Goal: Information Seeking & Learning: Learn about a topic

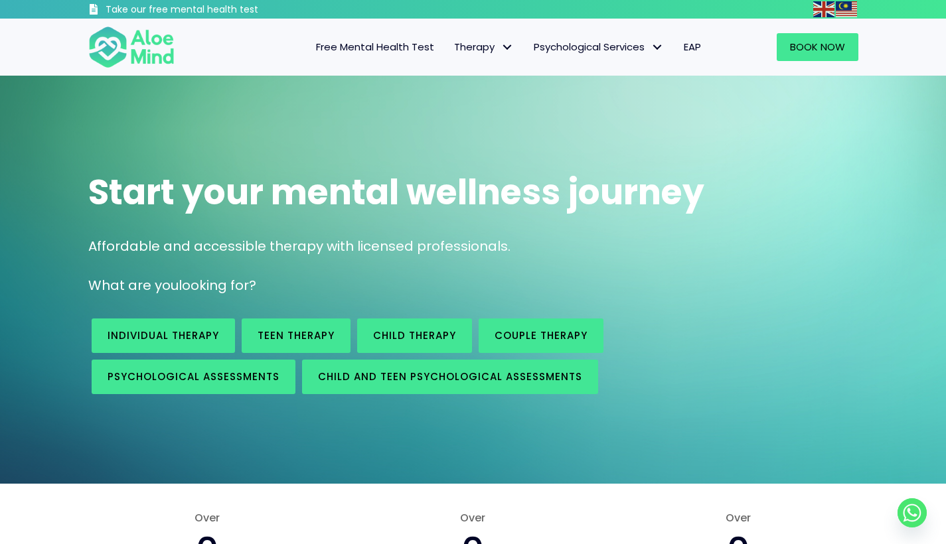
scroll to position [3, 0]
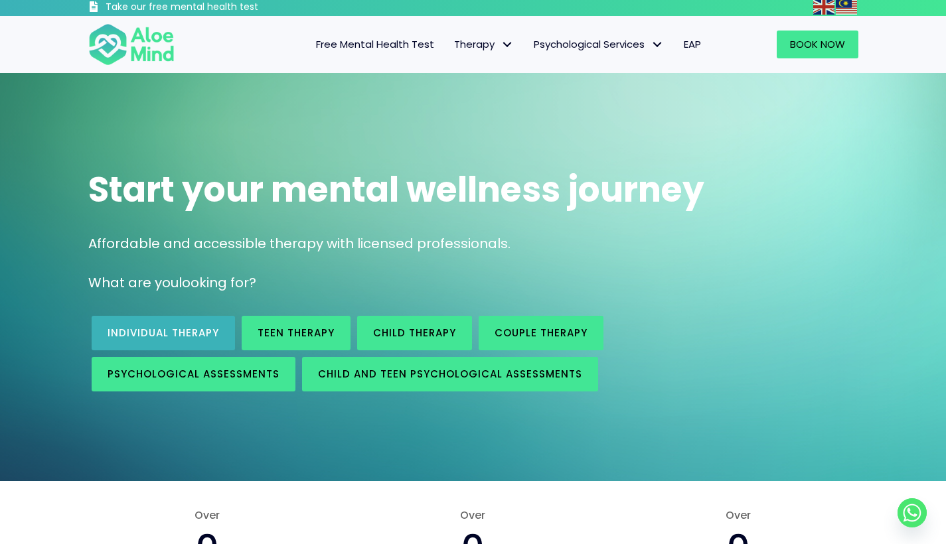
drag, startPoint x: 145, startPoint y: 334, endPoint x: 151, endPoint y: 330, distance: 7.2
click at [145, 334] on span "Individual therapy" at bounding box center [164, 333] width 112 height 14
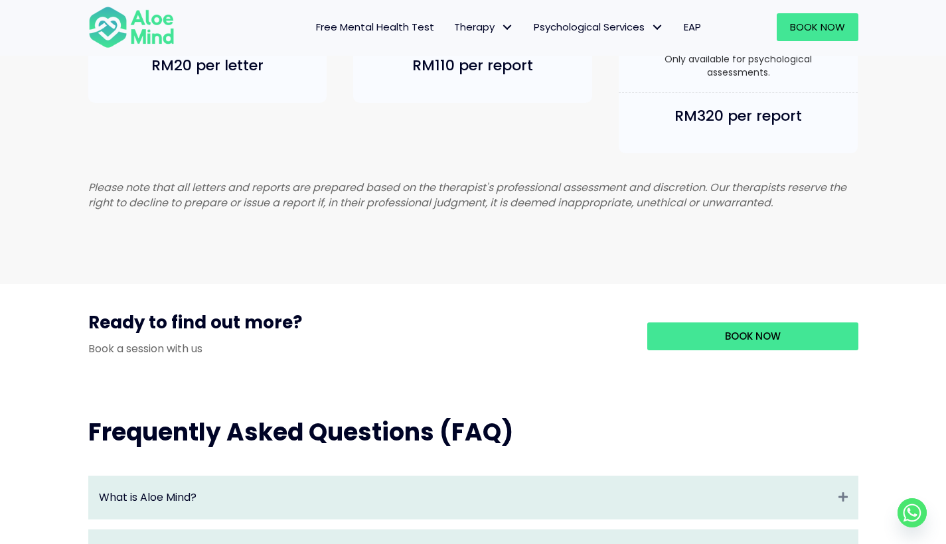
scroll to position [1306, 0]
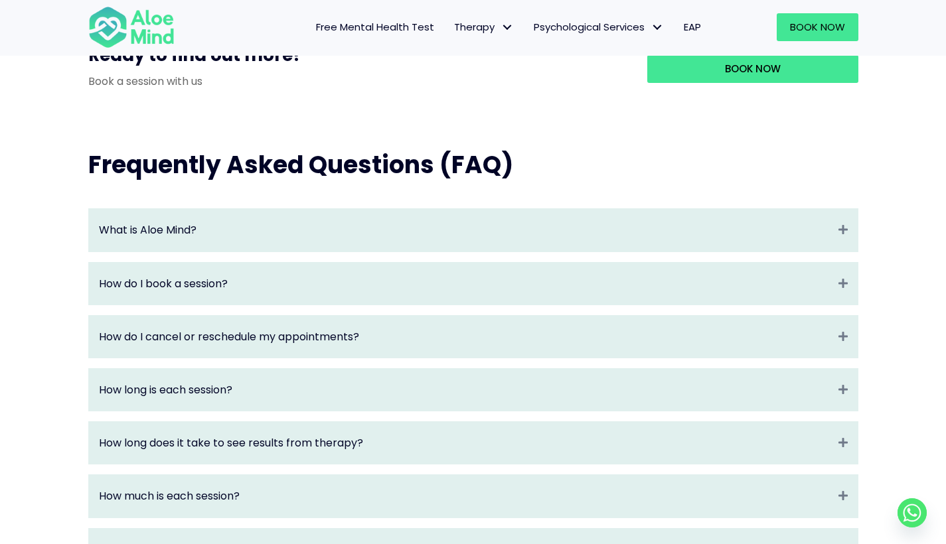
click at [278, 297] on div "How do I book a session? Expand" at bounding box center [473, 284] width 769 height 42
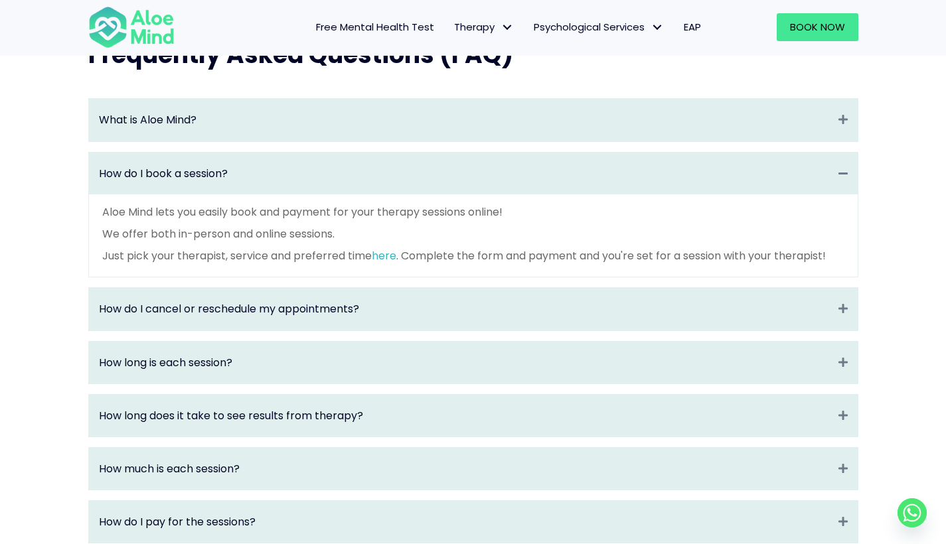
scroll to position [1434, 0]
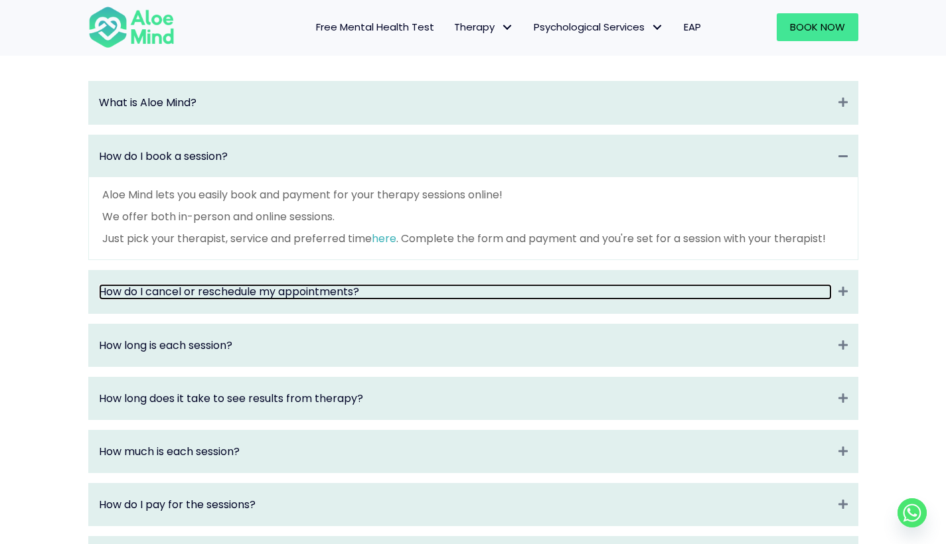
click at [254, 299] on link "How do I cancel or reschedule my appointments?" at bounding box center [465, 291] width 733 height 15
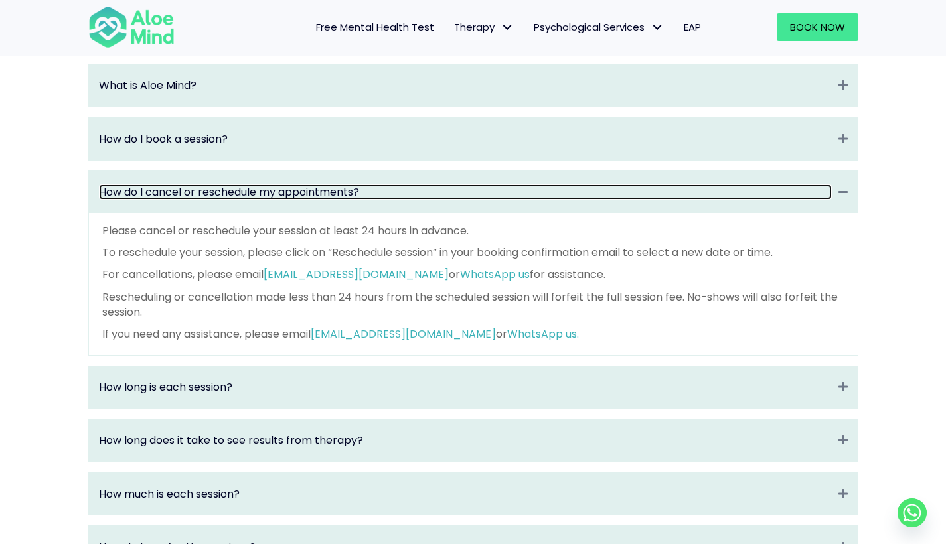
scroll to position [1475, 0]
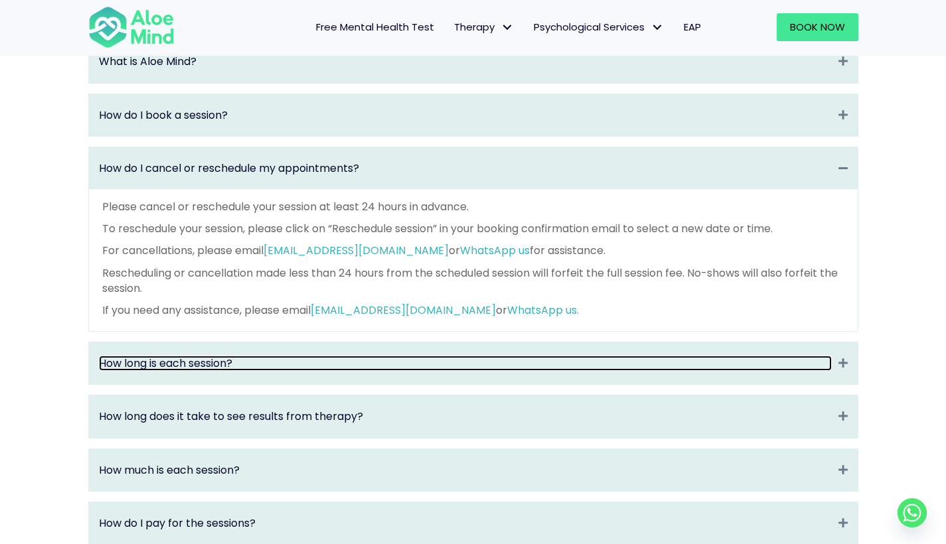
click at [267, 364] on link "How long is each session?" at bounding box center [465, 363] width 733 height 15
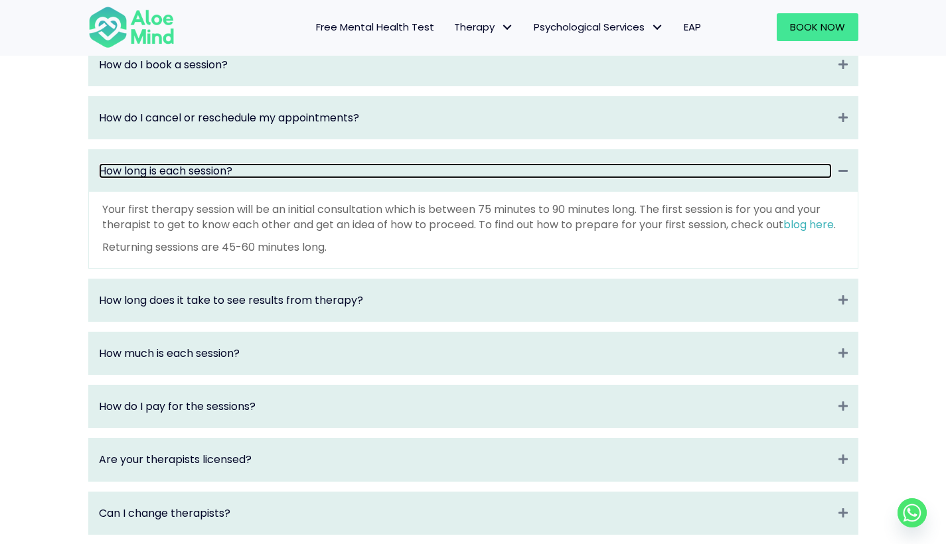
scroll to position [1538, 0]
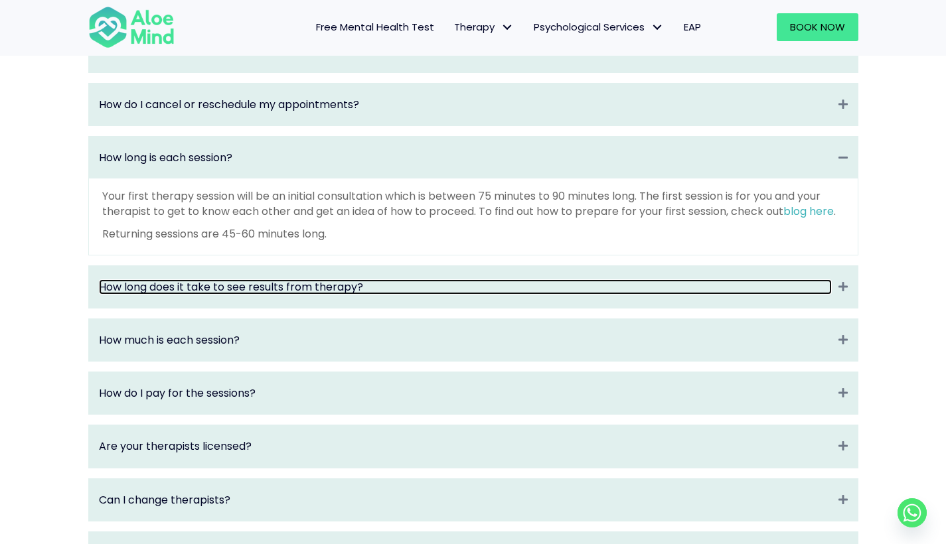
click at [179, 295] on link "How long does it take to see results from therapy?" at bounding box center [465, 287] width 733 height 15
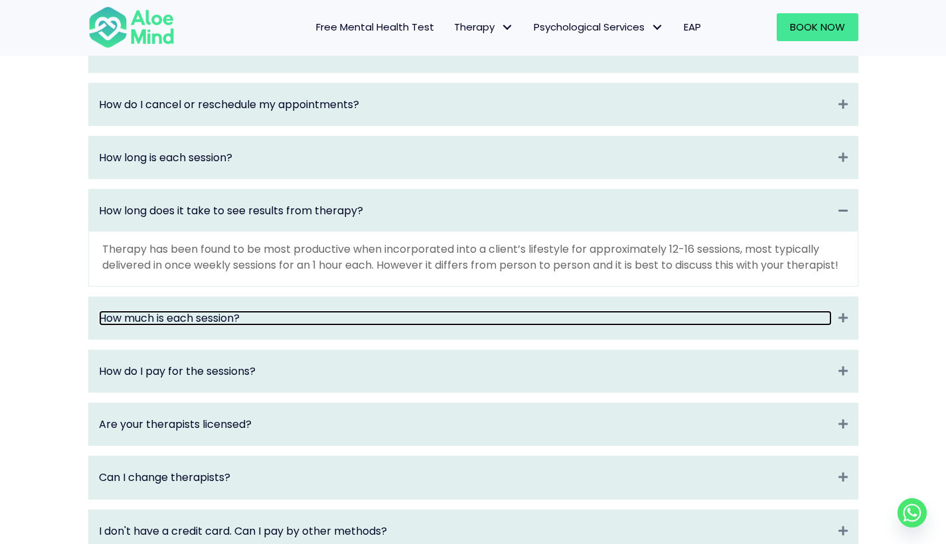
click at [202, 326] on link "How much is each session?" at bounding box center [465, 318] width 733 height 15
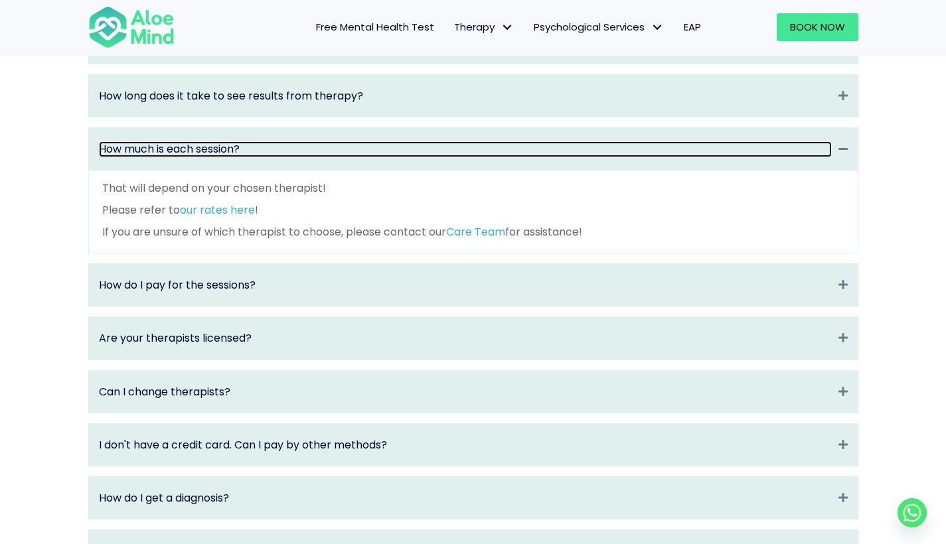
scroll to position [1656, 0]
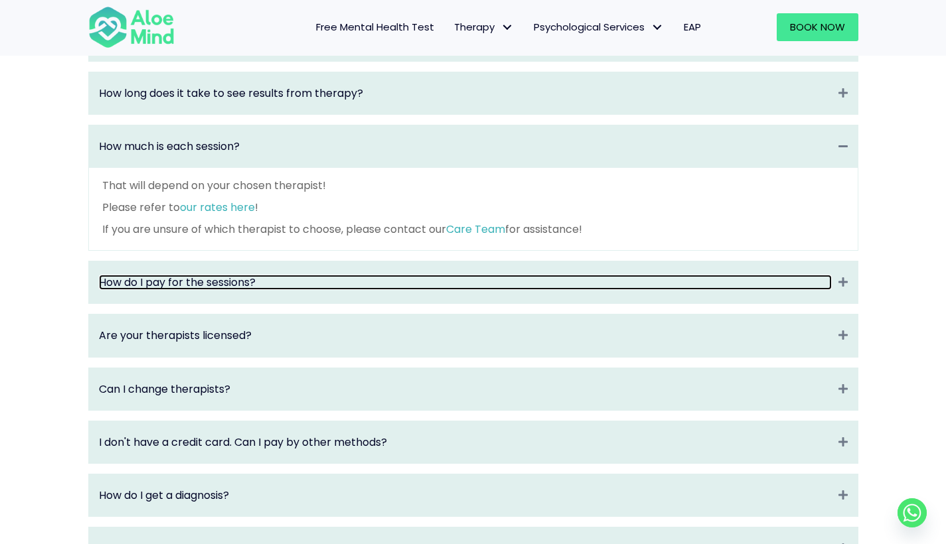
click at [224, 283] on link "How do I pay for the sessions?" at bounding box center [465, 282] width 733 height 15
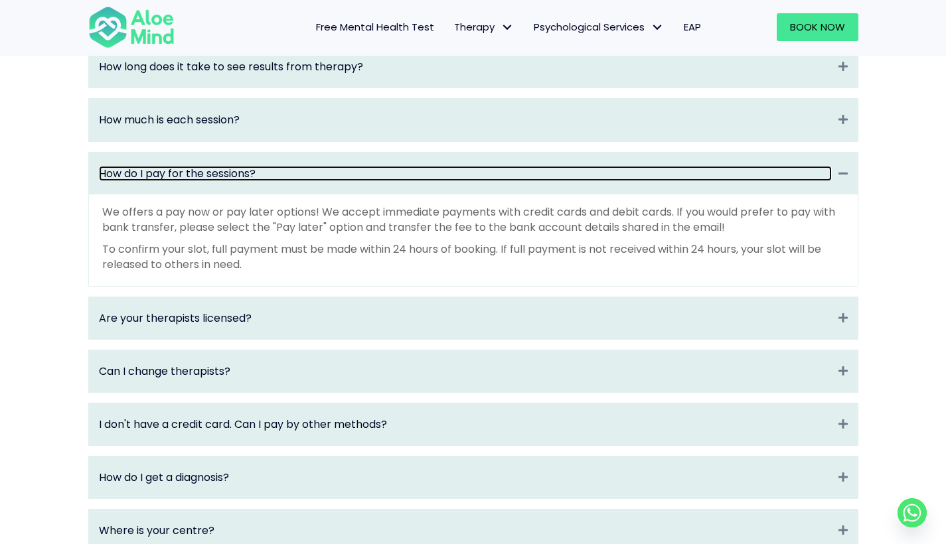
scroll to position [1685, 0]
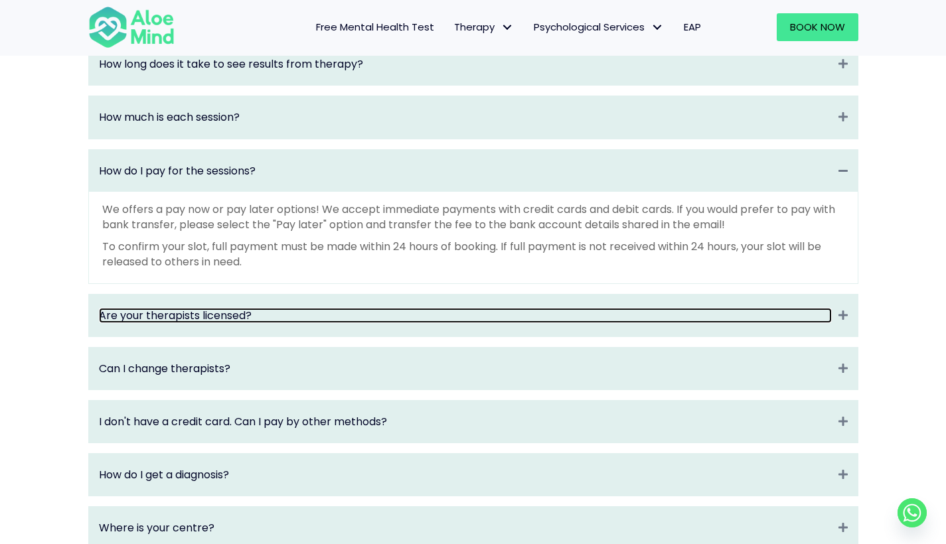
click at [135, 321] on link "Are your therapists licensed?" at bounding box center [465, 315] width 733 height 15
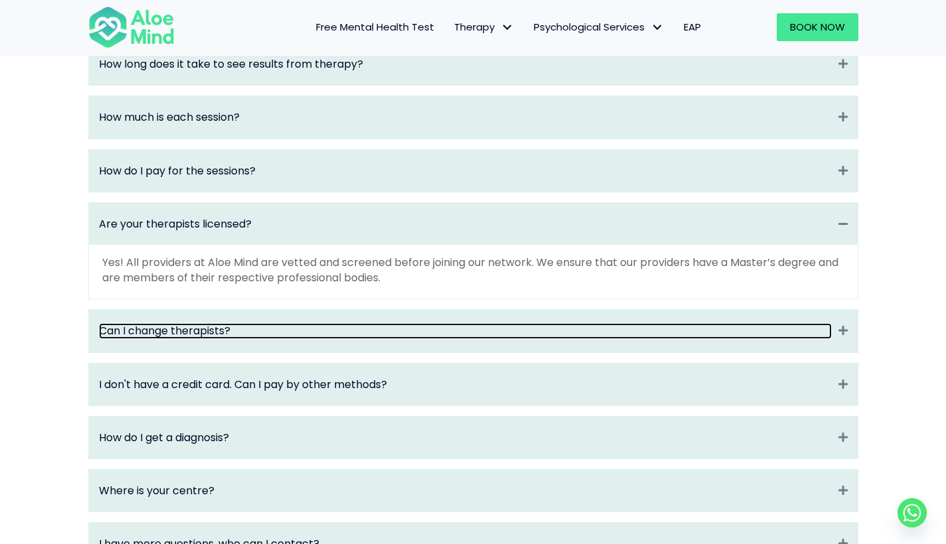
click at [159, 331] on link "Can I change therapists?" at bounding box center [465, 330] width 733 height 15
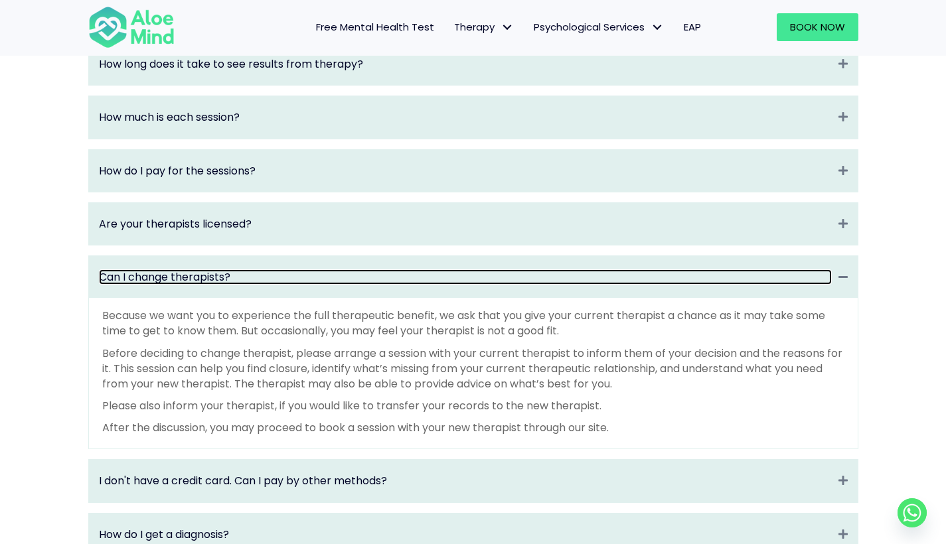
click at [230, 280] on link "Can I change therapists?" at bounding box center [465, 277] width 733 height 15
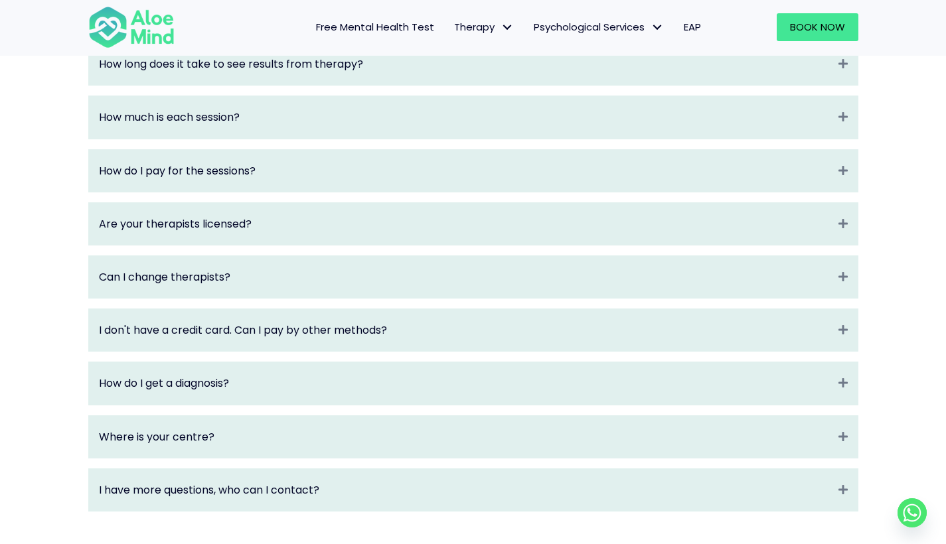
click at [98, 343] on div "I don't have a credit card. Can I pay by other methods? Expand" at bounding box center [473, 330] width 769 height 42
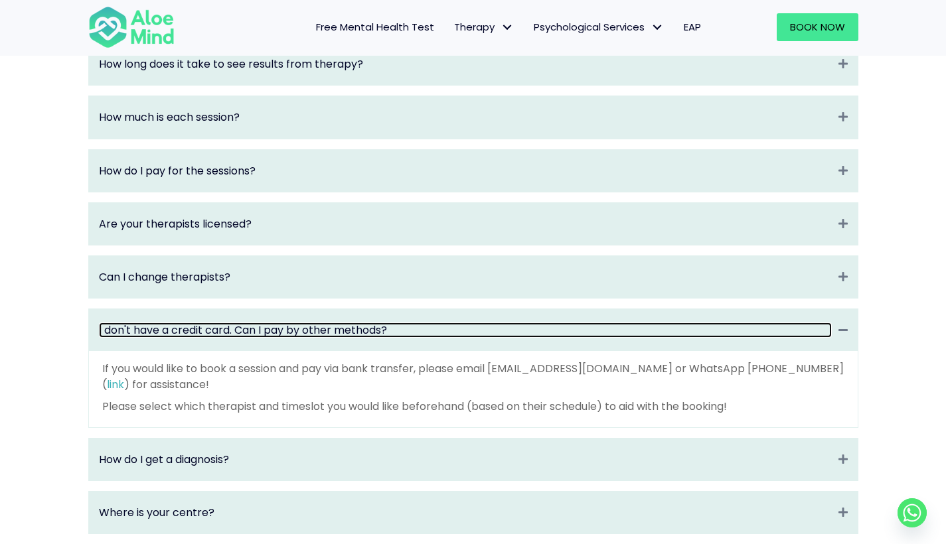
click at [164, 337] on link "I don't have a credit card. Can I pay by other methods?" at bounding box center [465, 330] width 733 height 15
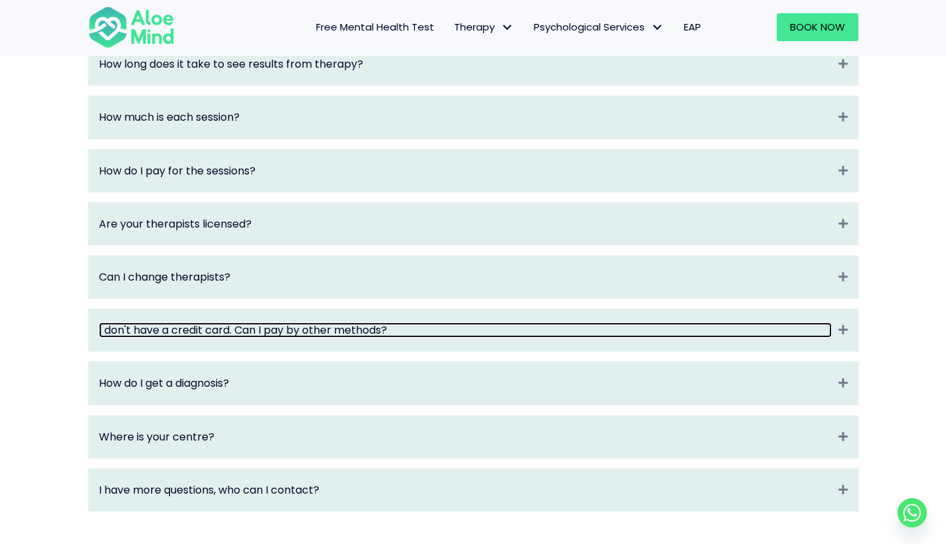
scroll to position [1694, 0]
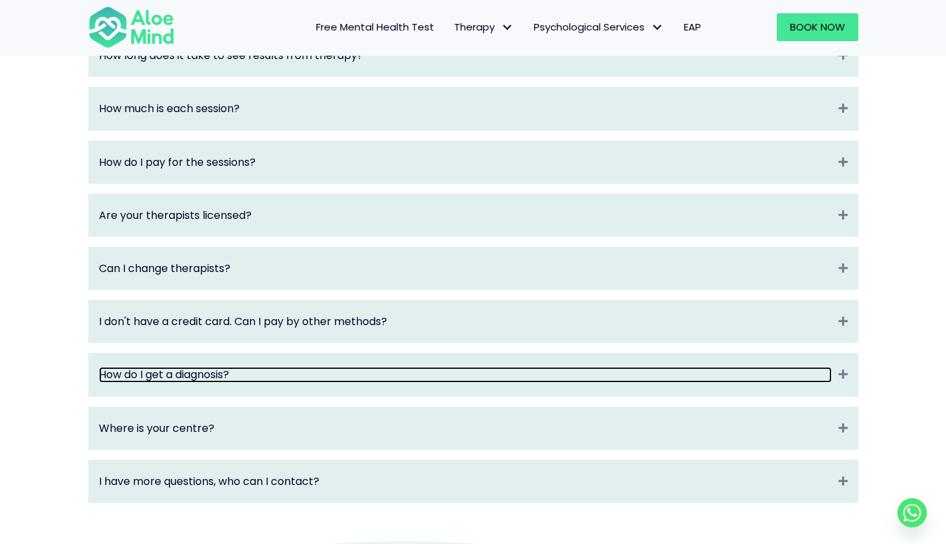
click at [130, 378] on link "How do I get a diagnosis?" at bounding box center [465, 374] width 733 height 15
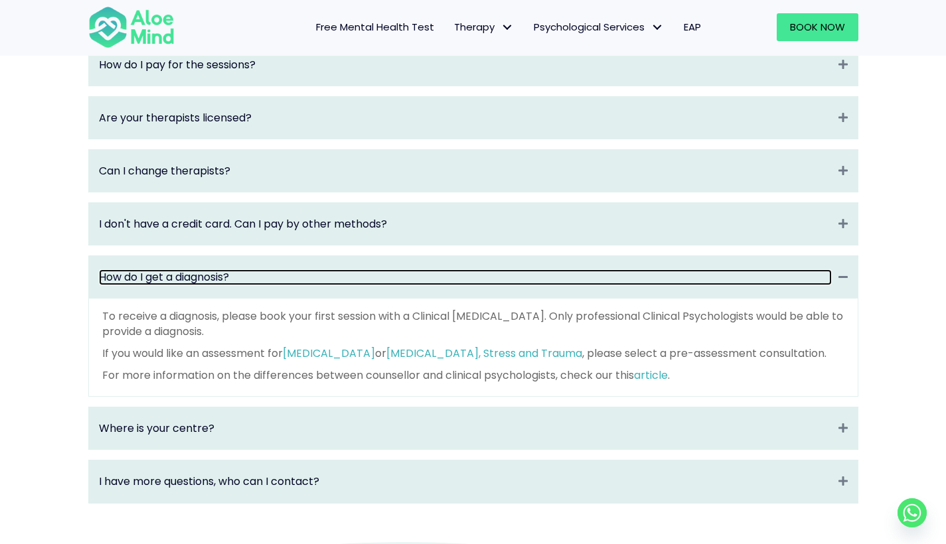
scroll to position [1887, 0]
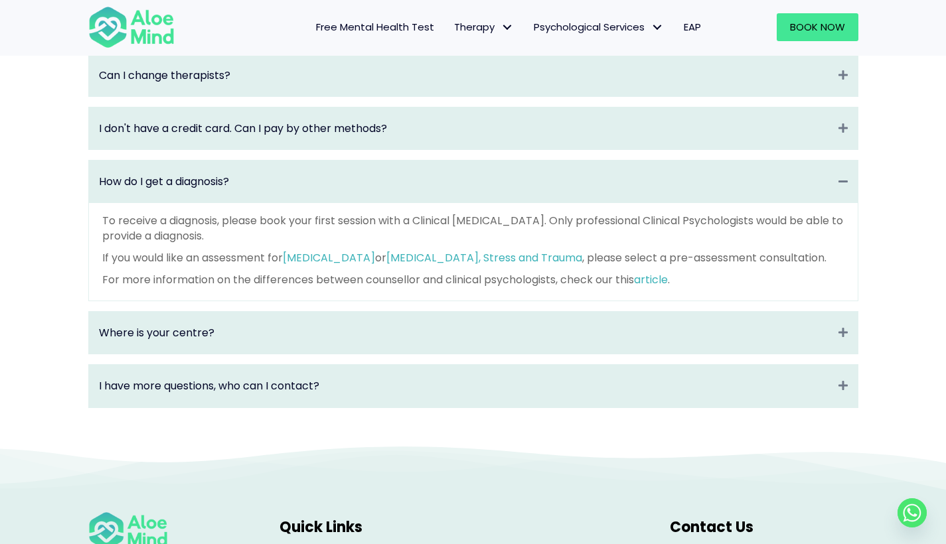
click at [135, 347] on div "Where is your centre? Expand" at bounding box center [473, 333] width 769 height 42
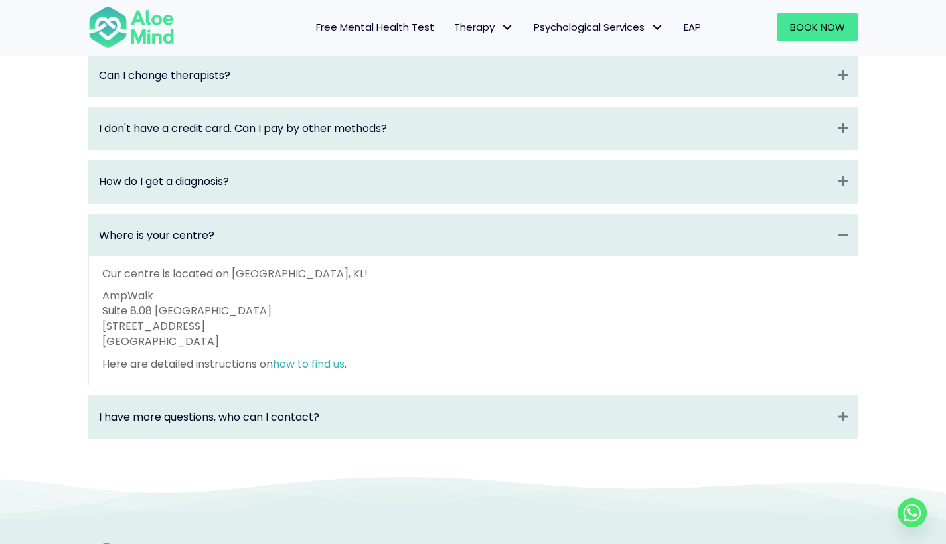
click at [241, 247] on div "Where is your centre? Collapse" at bounding box center [473, 235] width 769 height 42
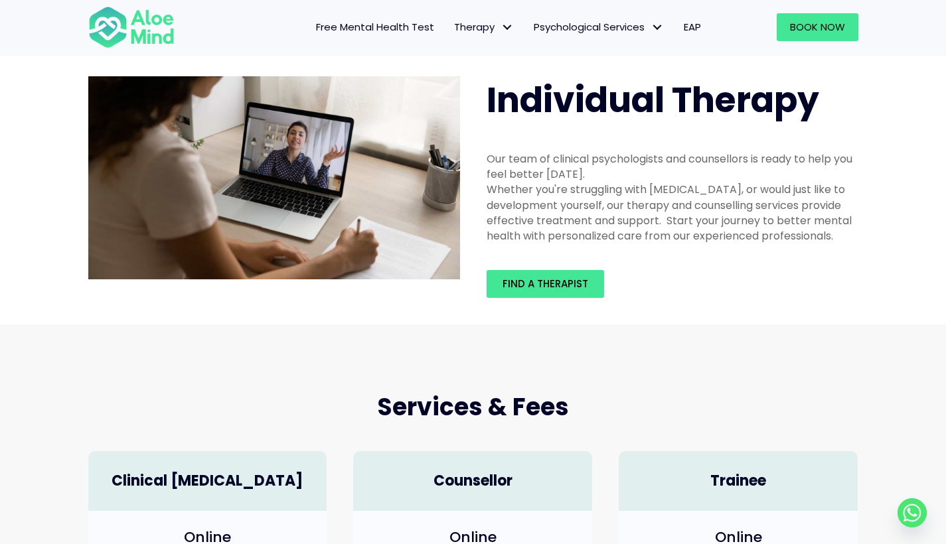
scroll to position [0, 0]
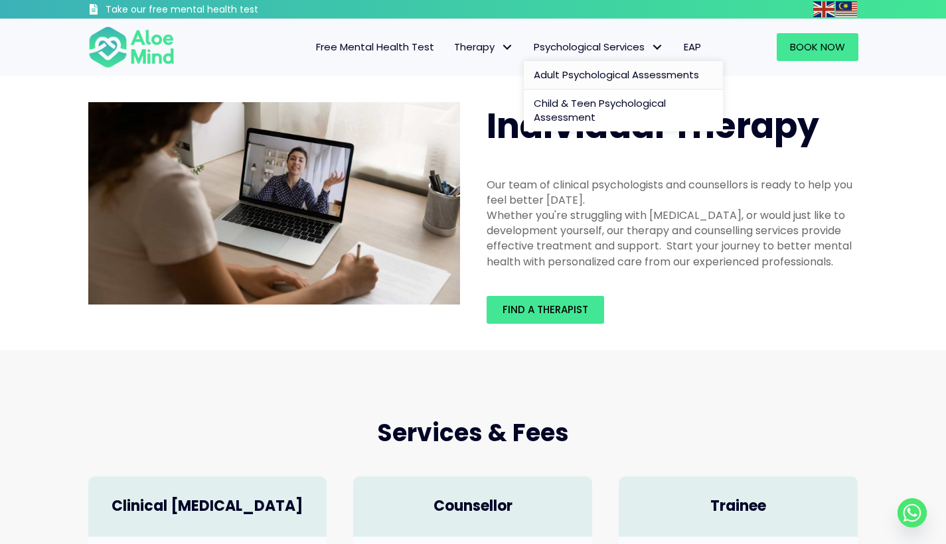
click at [600, 68] on span "Adult Psychological Assessments" at bounding box center [616, 75] width 165 height 14
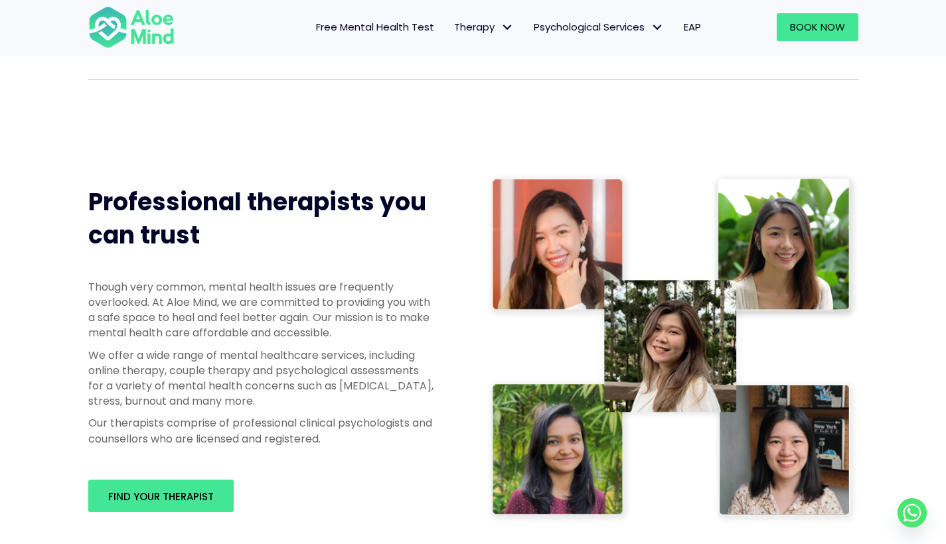
scroll to position [560, 0]
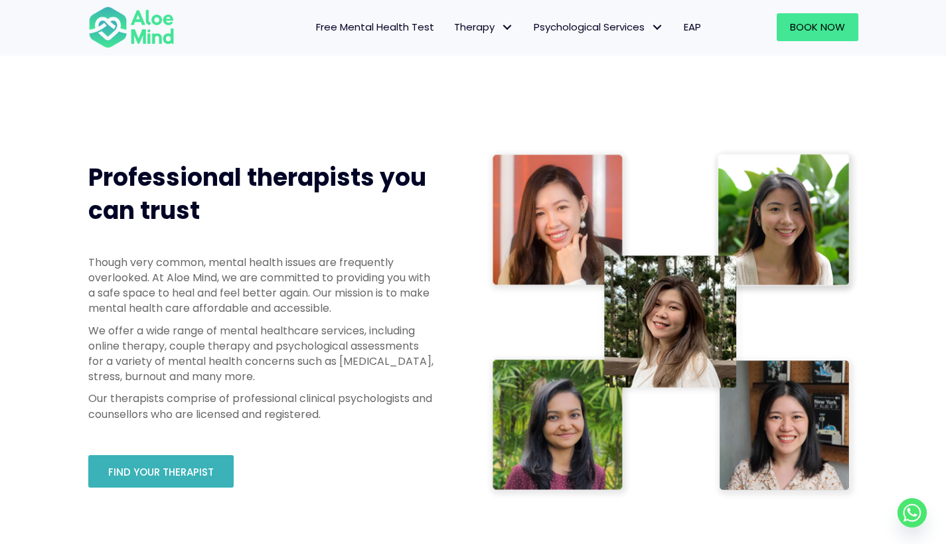
click at [139, 459] on link "Find your therapist" at bounding box center [160, 472] width 145 height 33
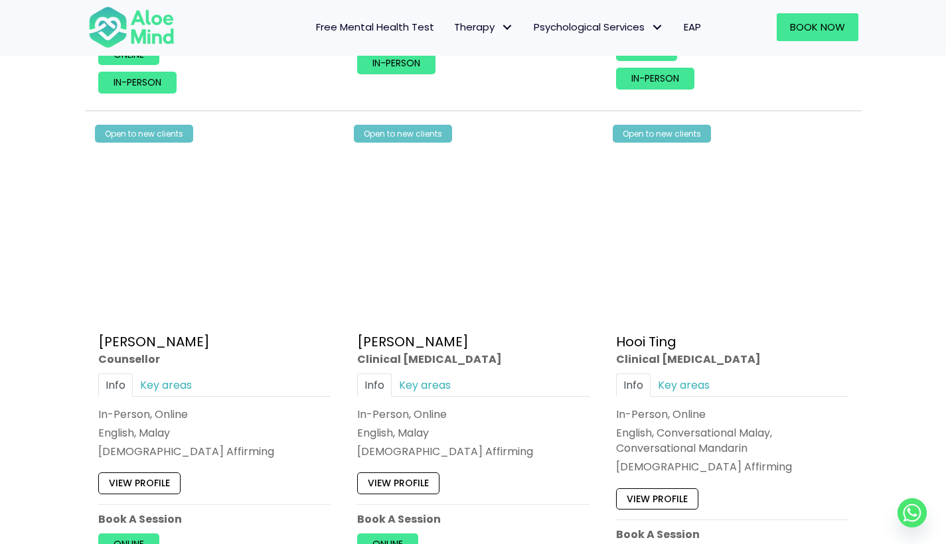
scroll to position [2135, 0]
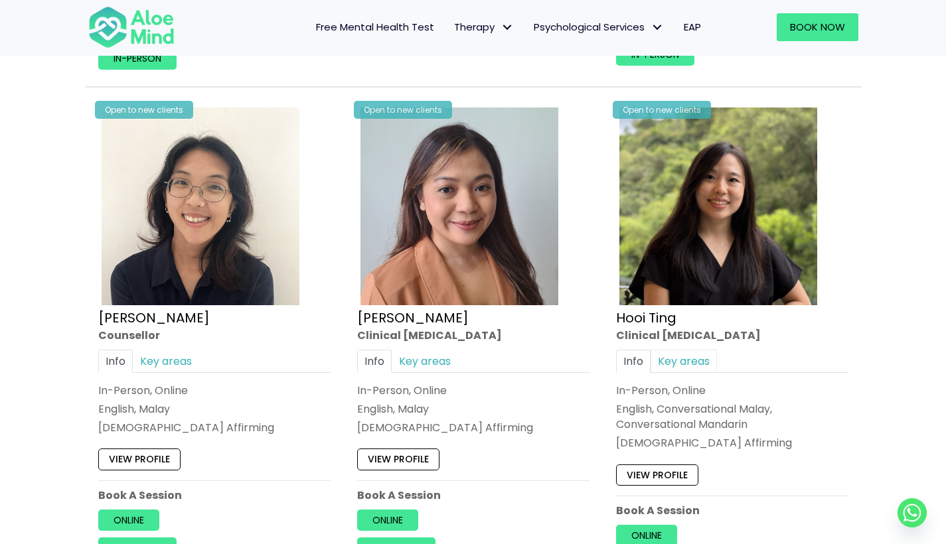
click at [692, 363] on link "Key areas" at bounding box center [684, 360] width 66 height 23
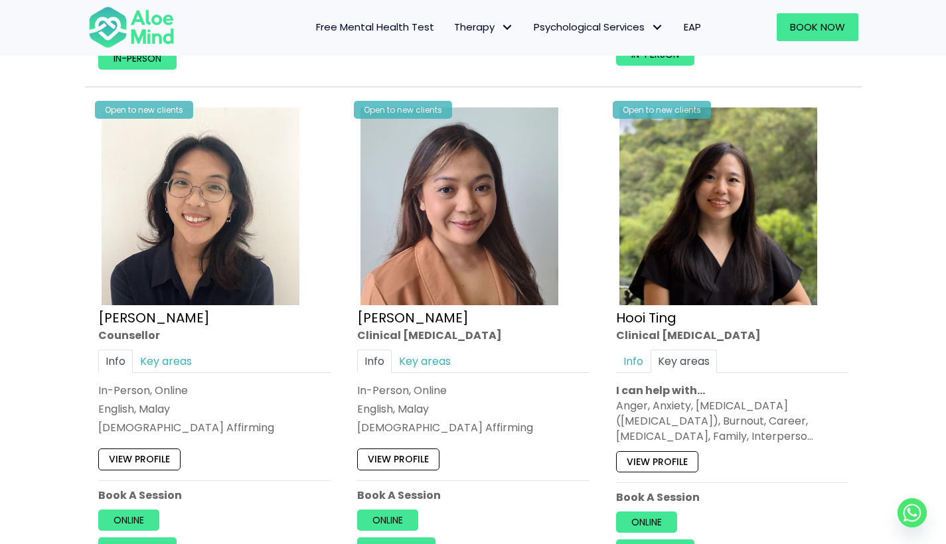
click at [645, 451] on link "View profile" at bounding box center [657, 461] width 82 height 21
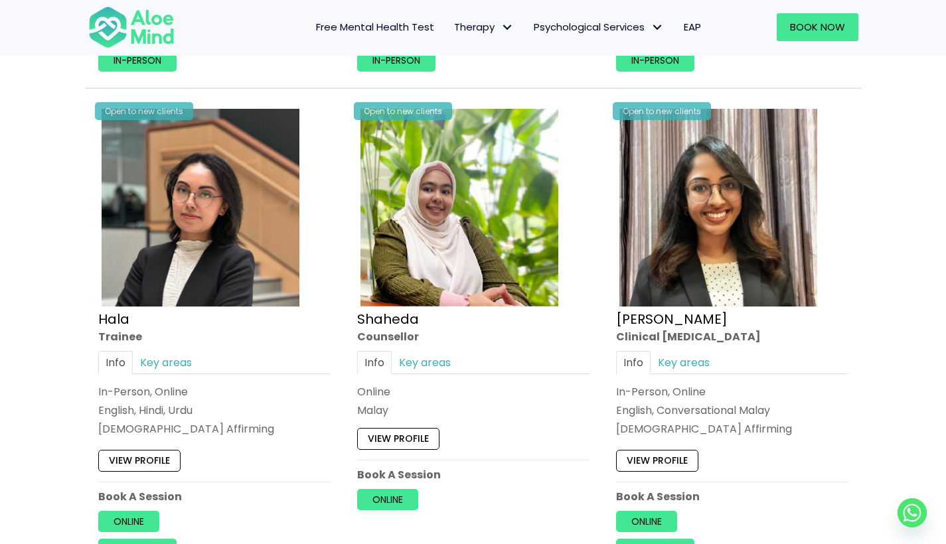
scroll to position [1158, 0]
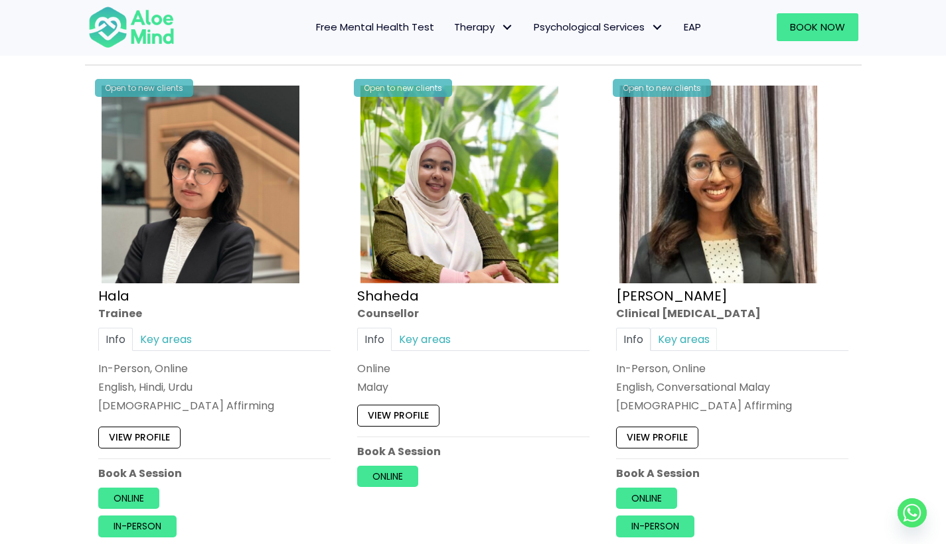
click at [679, 335] on link "Key areas" at bounding box center [684, 339] width 66 height 23
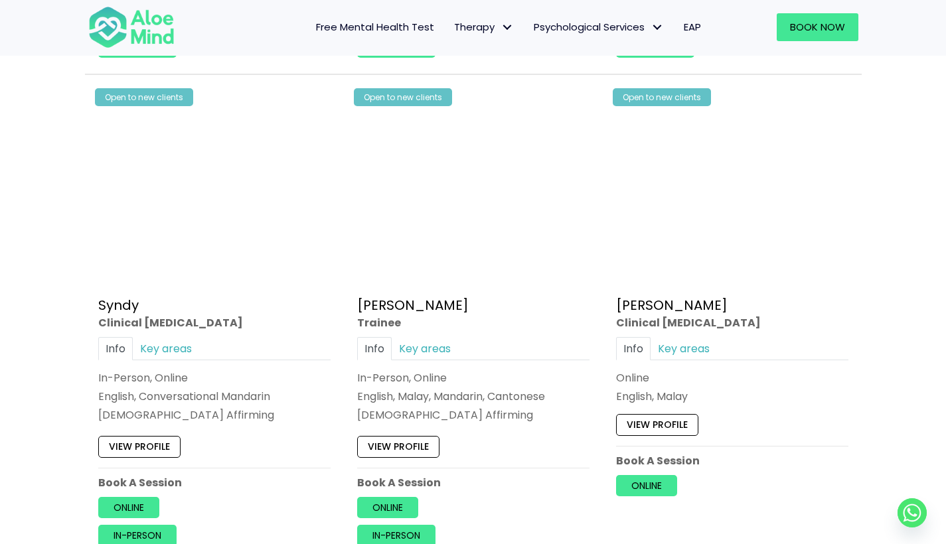
scroll to position [4089, 0]
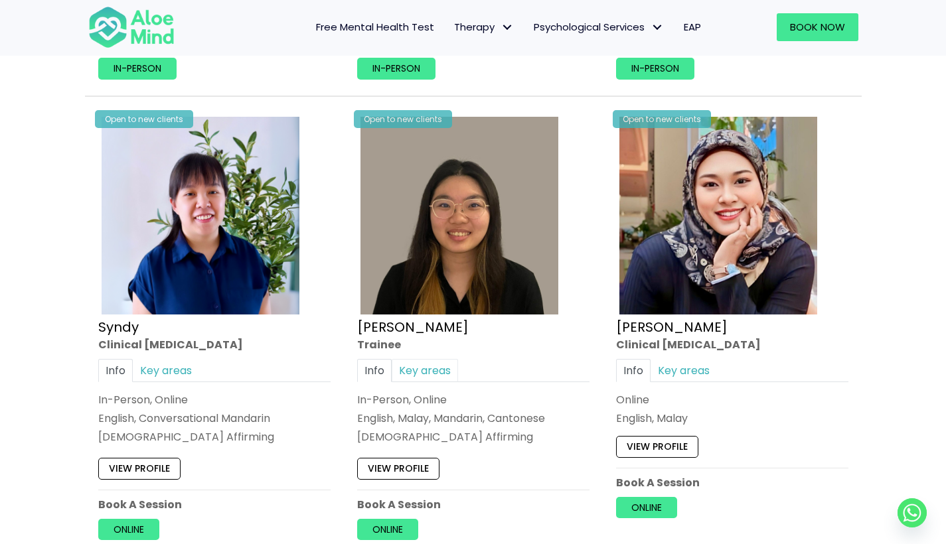
click at [430, 363] on link "Key areas" at bounding box center [425, 370] width 66 height 23
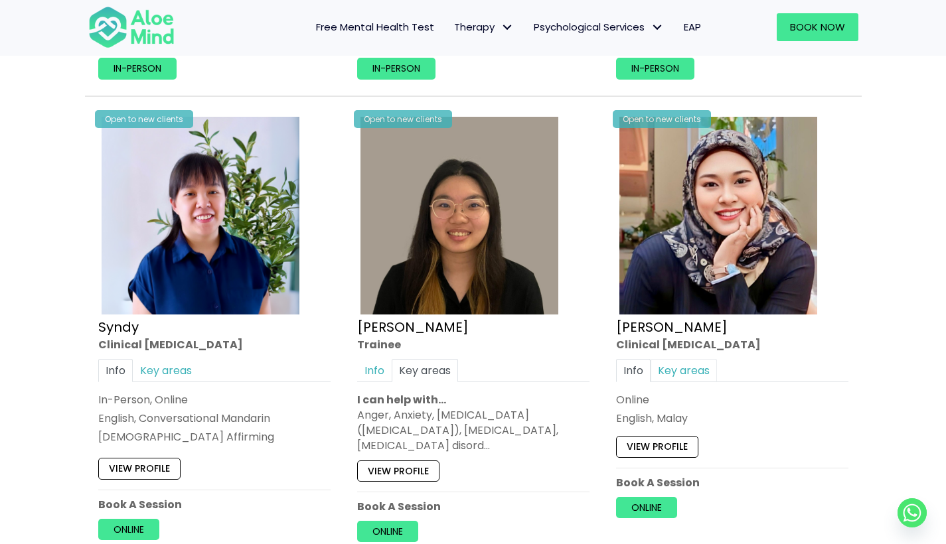
click at [710, 359] on link "Key areas" at bounding box center [684, 370] width 66 height 23
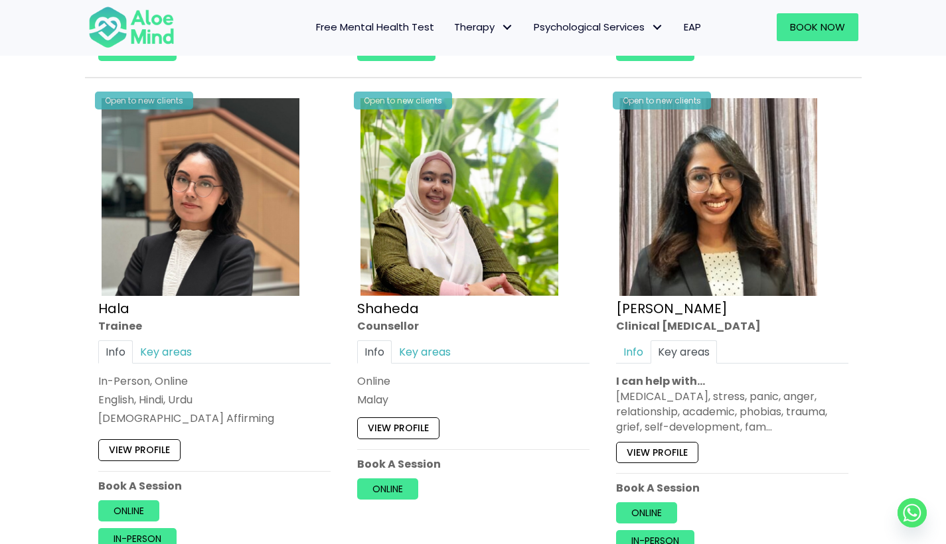
scroll to position [1255, 0]
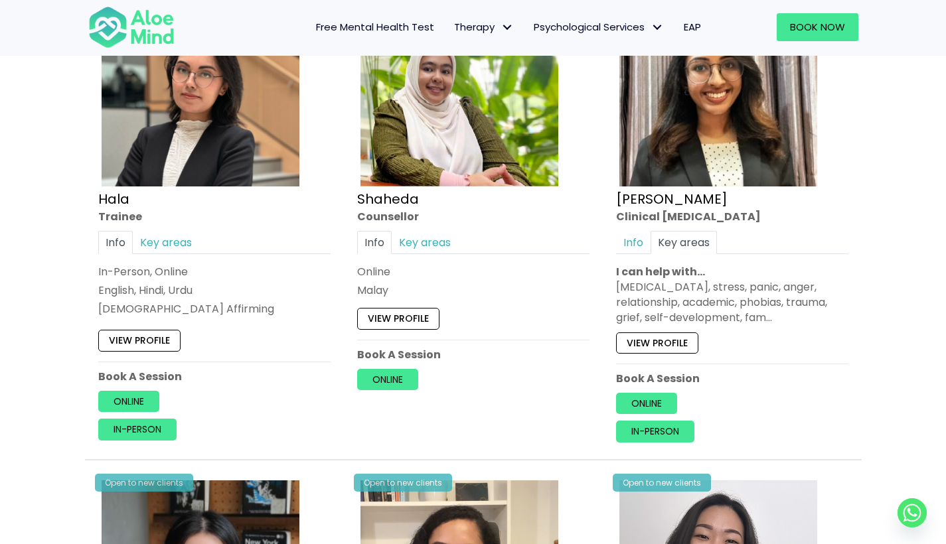
click at [672, 333] on link "View profile" at bounding box center [657, 343] width 82 height 21
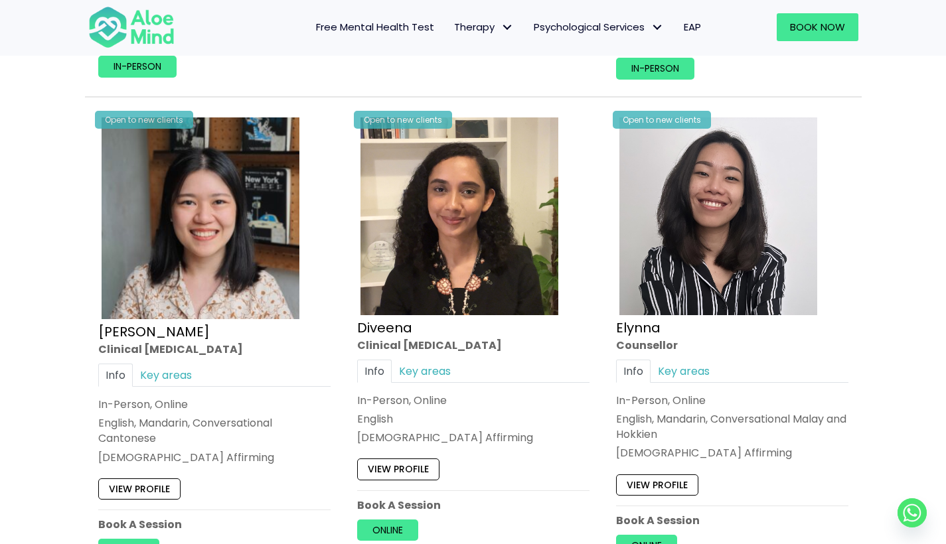
scroll to position [1641, 0]
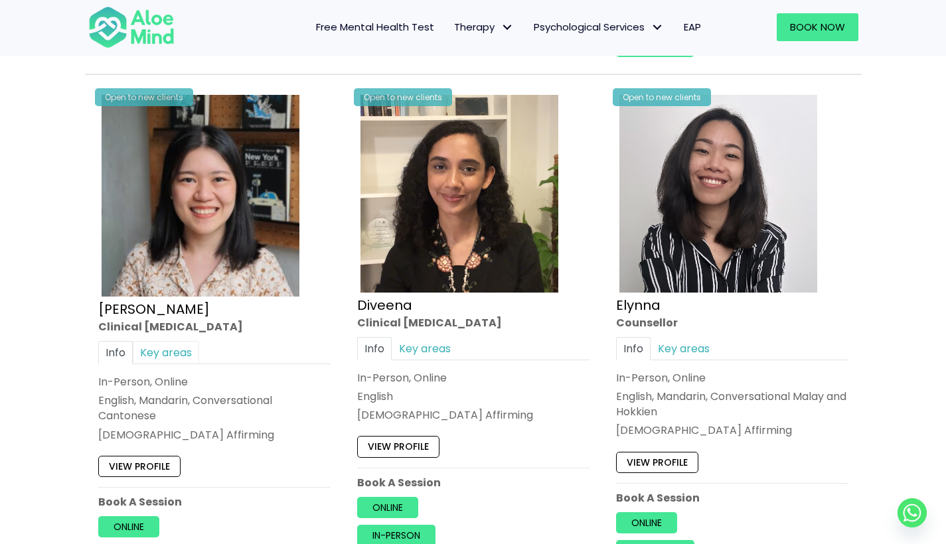
click at [166, 349] on link "Key areas" at bounding box center [166, 352] width 66 height 23
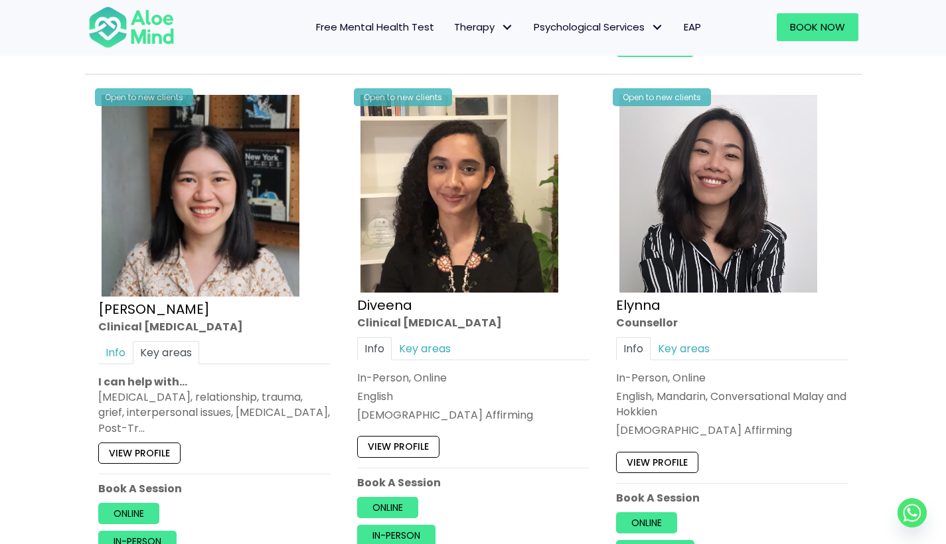
click at [159, 450] on link "View profile" at bounding box center [139, 453] width 82 height 21
click at [436, 339] on link "Key areas" at bounding box center [425, 348] width 66 height 23
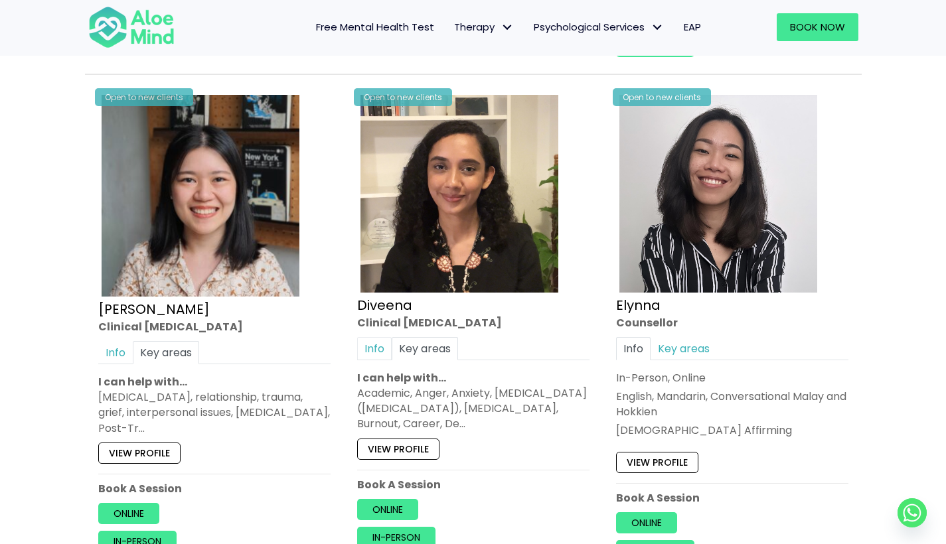
click at [375, 341] on link "Info" at bounding box center [374, 348] width 35 height 23
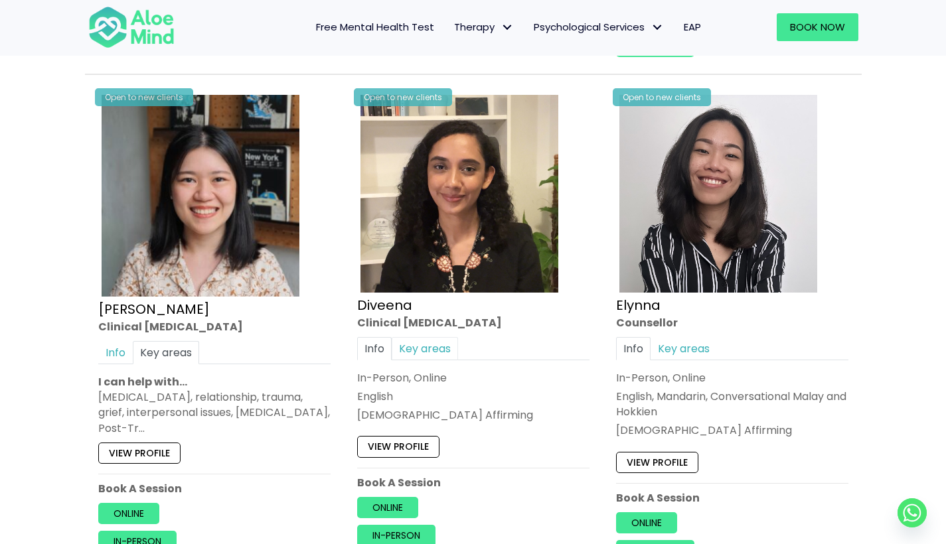
click at [442, 343] on link "Key areas" at bounding box center [425, 348] width 66 height 23
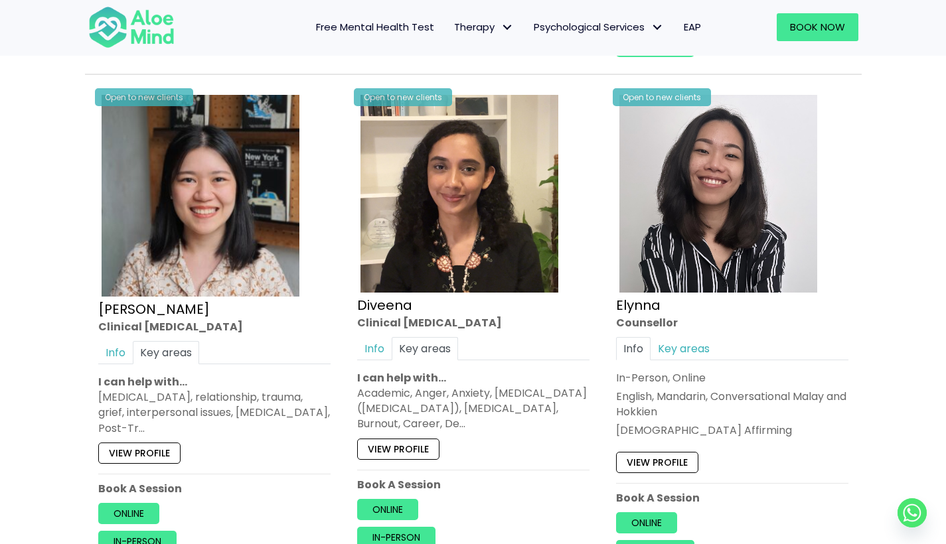
click at [424, 450] on link "View profile" at bounding box center [398, 449] width 82 height 21
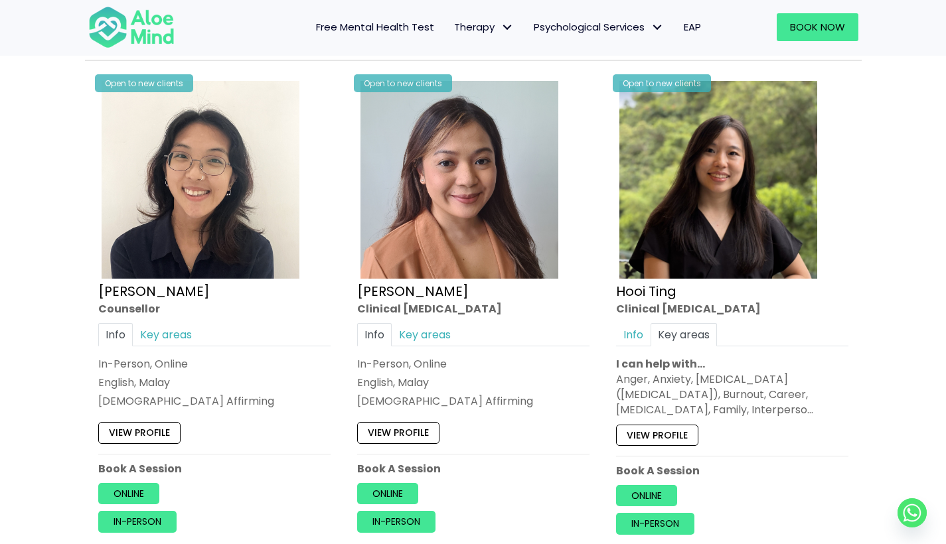
scroll to position [2163, 0]
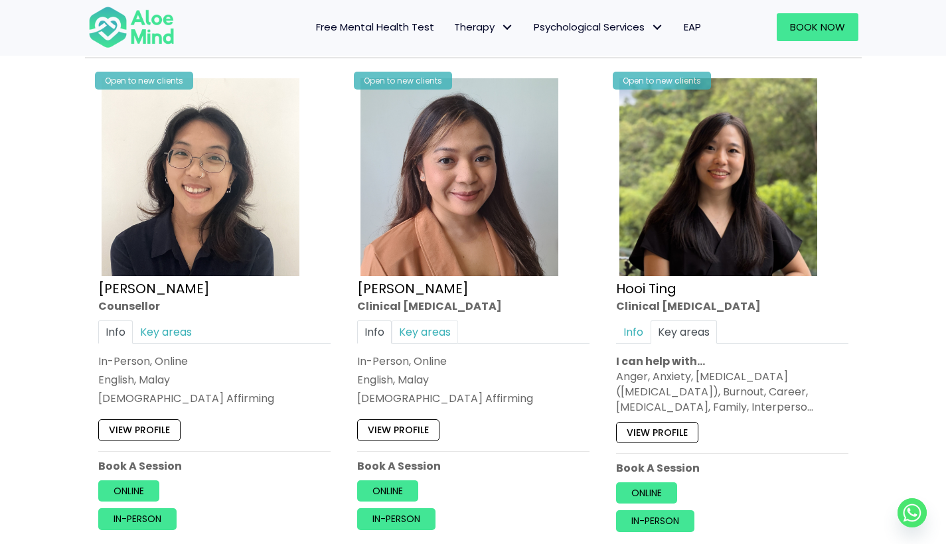
click at [416, 329] on link "Key areas" at bounding box center [425, 331] width 66 height 23
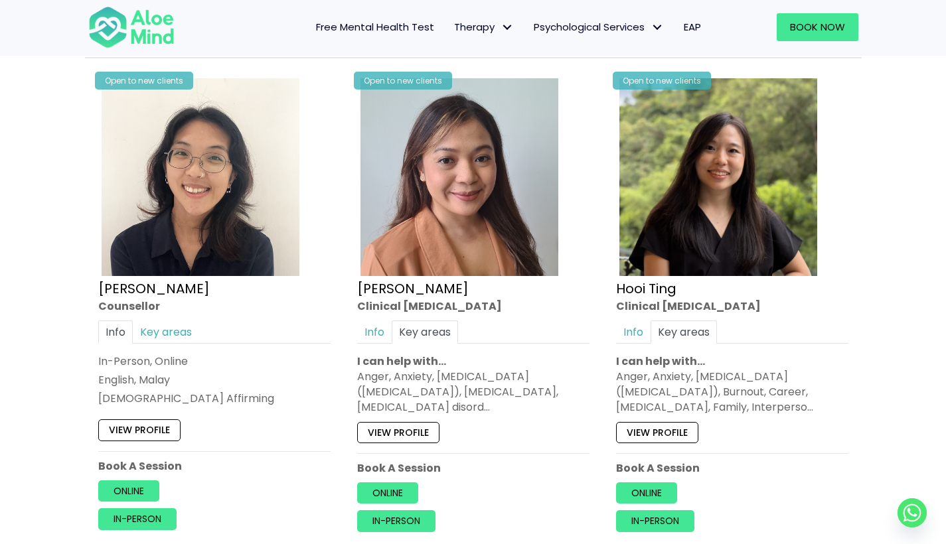
scroll to position [2185, 0]
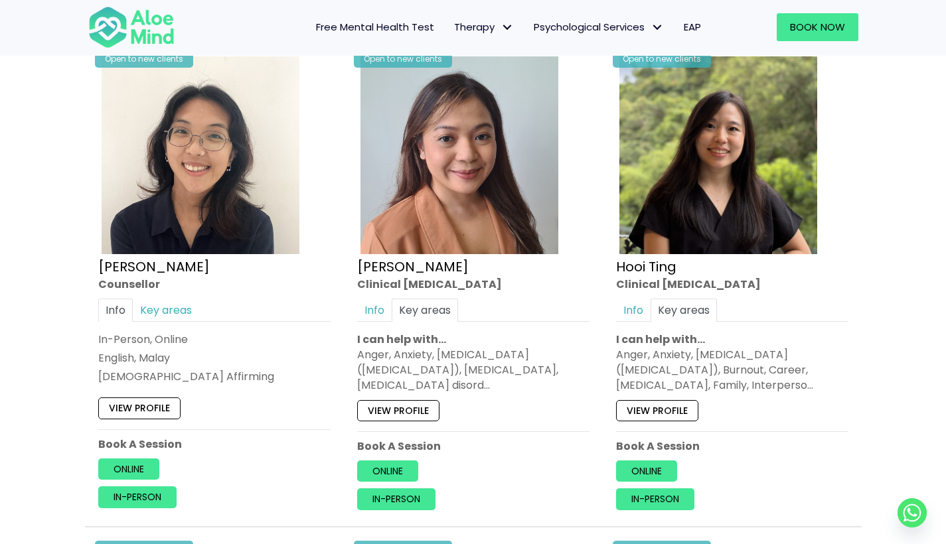
click at [402, 415] on div "Open to new clients Hanna Clinical psychologist Info Key areas In-Person, Onlin…" at bounding box center [473, 281] width 252 height 477
click at [399, 408] on link "View profile" at bounding box center [398, 410] width 82 height 21
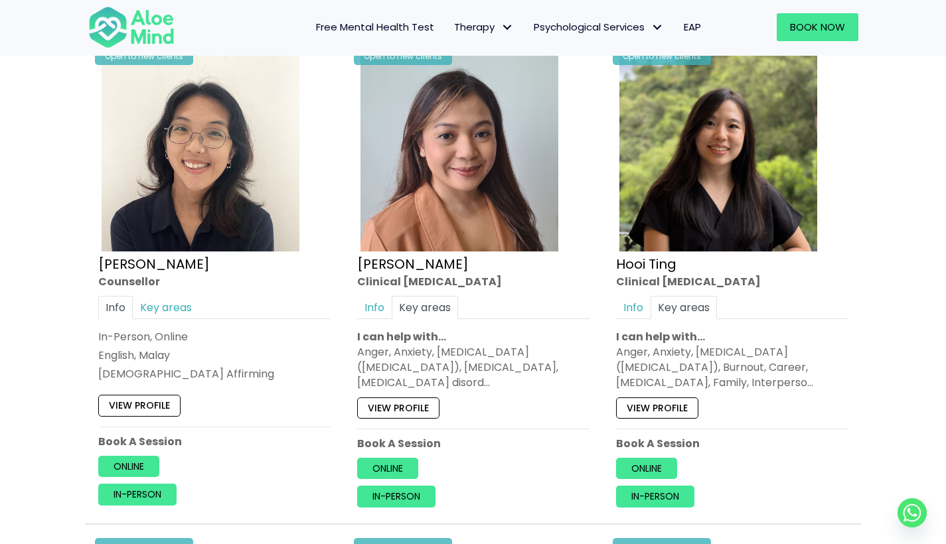
click at [665, 398] on link "View profile" at bounding box center [657, 407] width 82 height 21
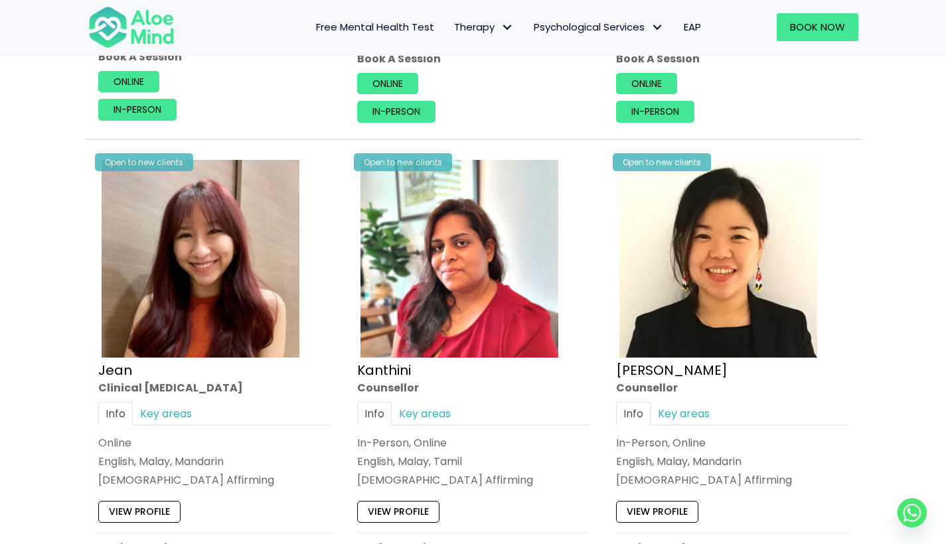
scroll to position [2695, 0]
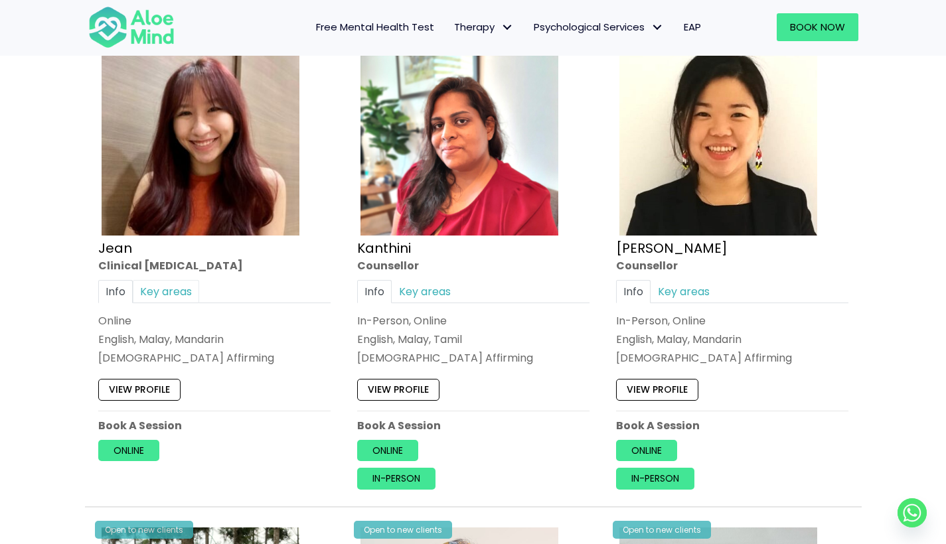
click at [177, 291] on link "Key areas" at bounding box center [166, 291] width 66 height 23
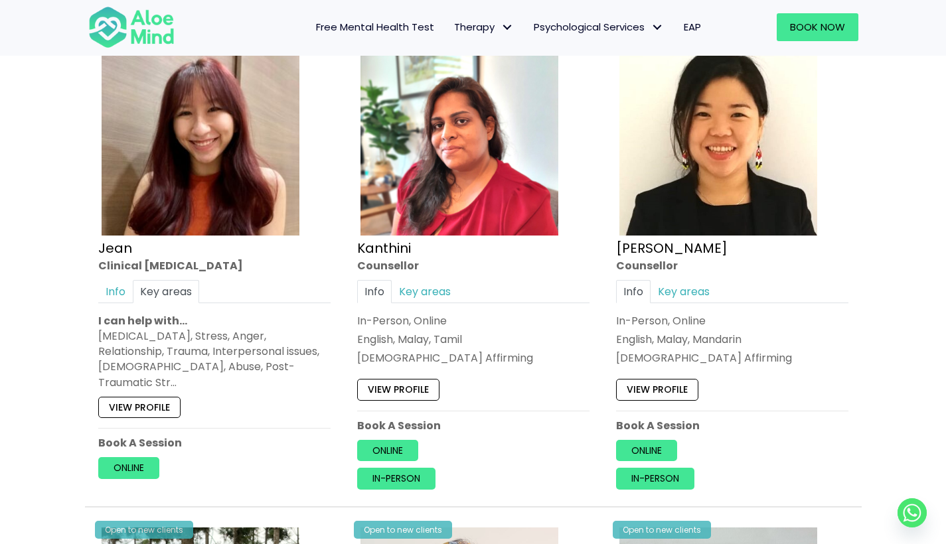
click at [139, 397] on link "View profile" at bounding box center [139, 407] width 82 height 21
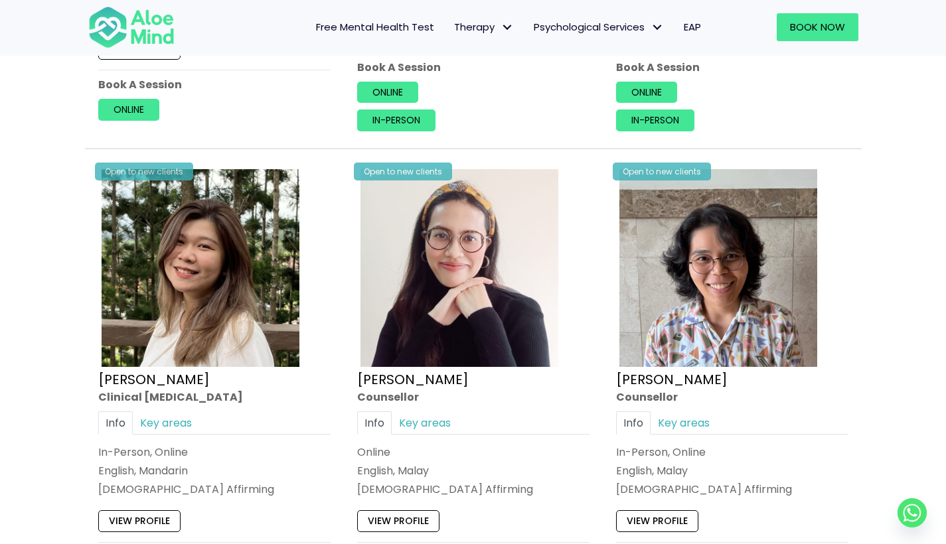
scroll to position [3173, 0]
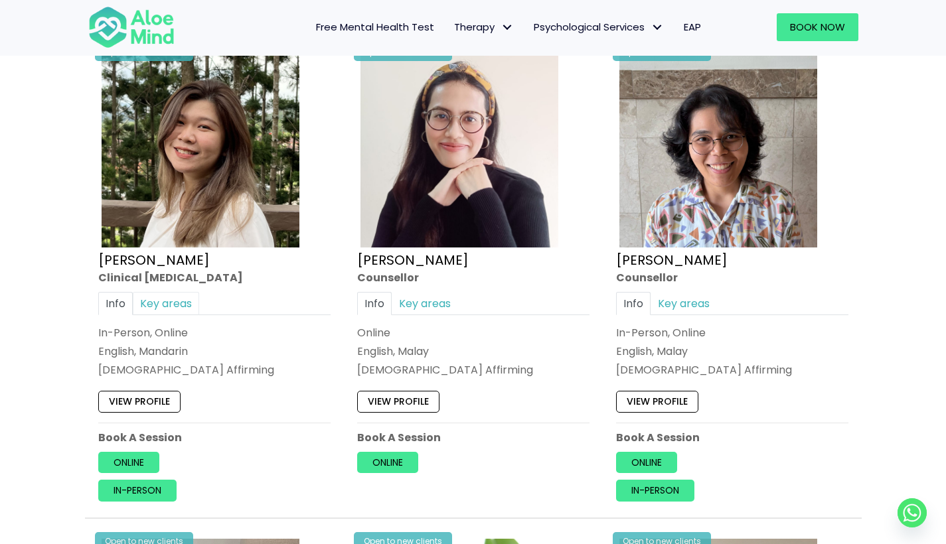
click at [183, 294] on link "Key areas" at bounding box center [166, 303] width 66 height 23
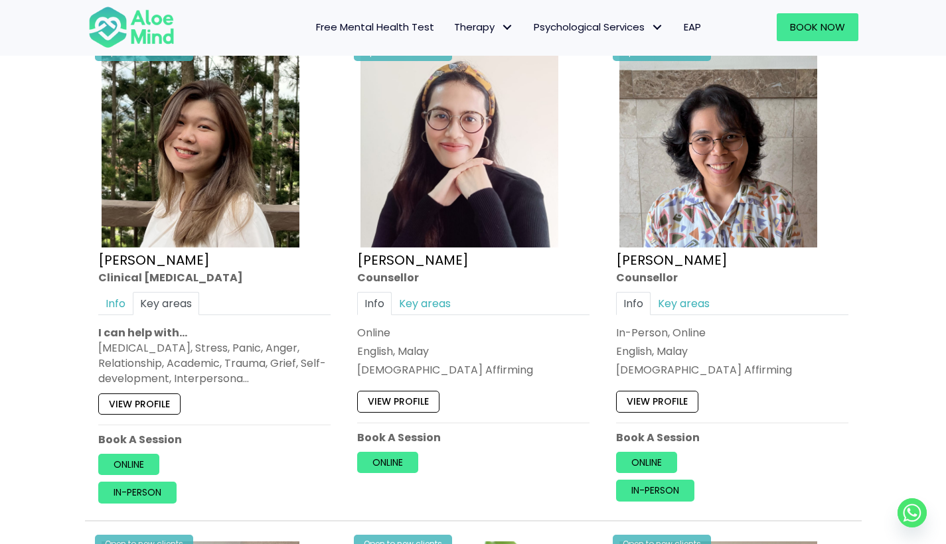
scroll to position [3175, 0]
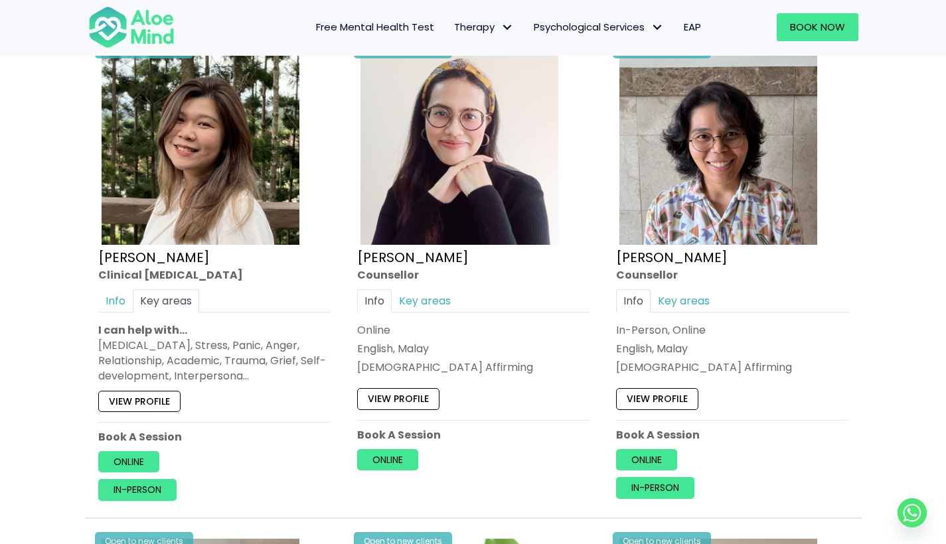
click at [154, 391] on link "View profile" at bounding box center [139, 401] width 82 height 21
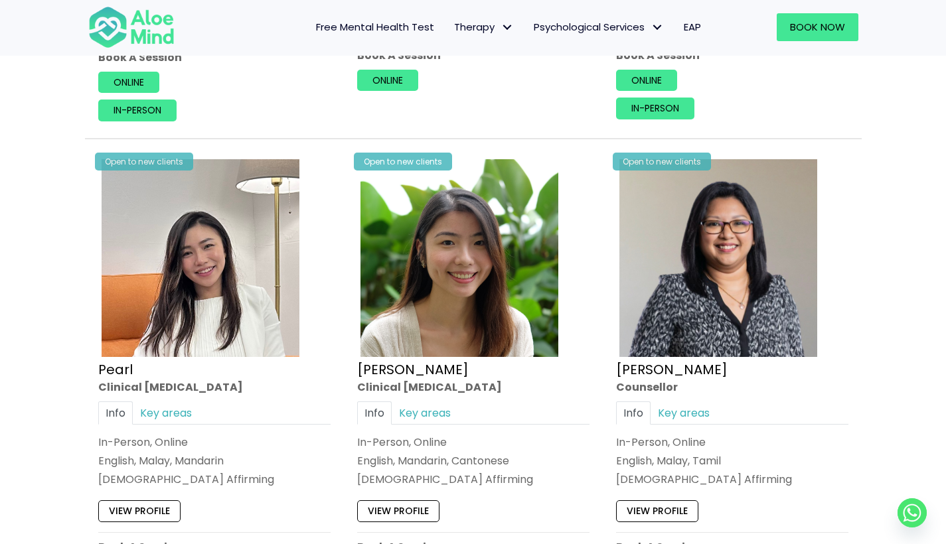
scroll to position [3581, 0]
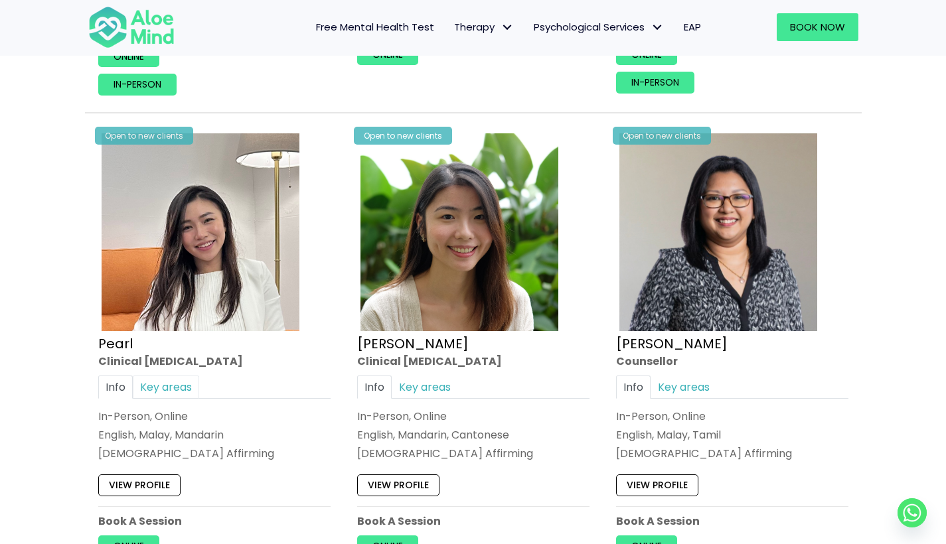
click at [165, 382] on link "Key areas" at bounding box center [166, 386] width 66 height 23
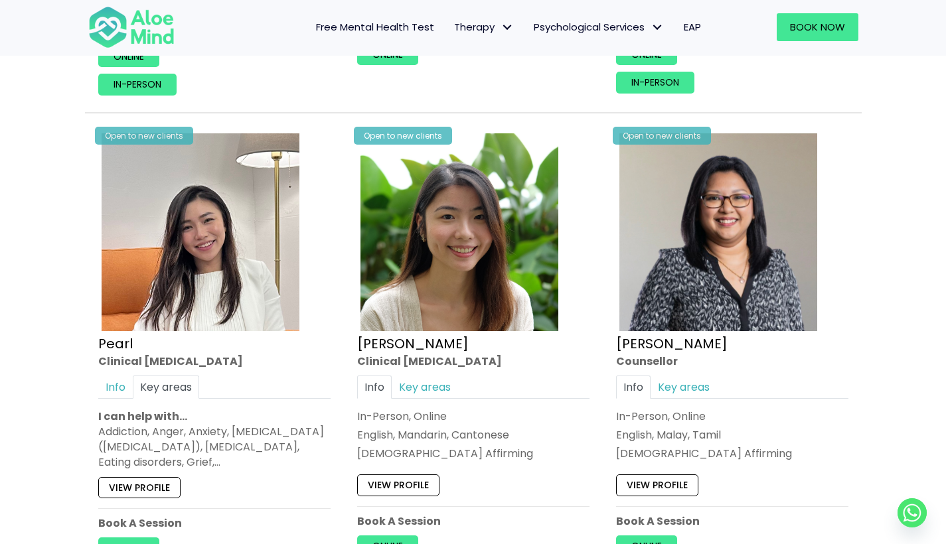
click at [157, 477] on link "View profile" at bounding box center [139, 487] width 82 height 21
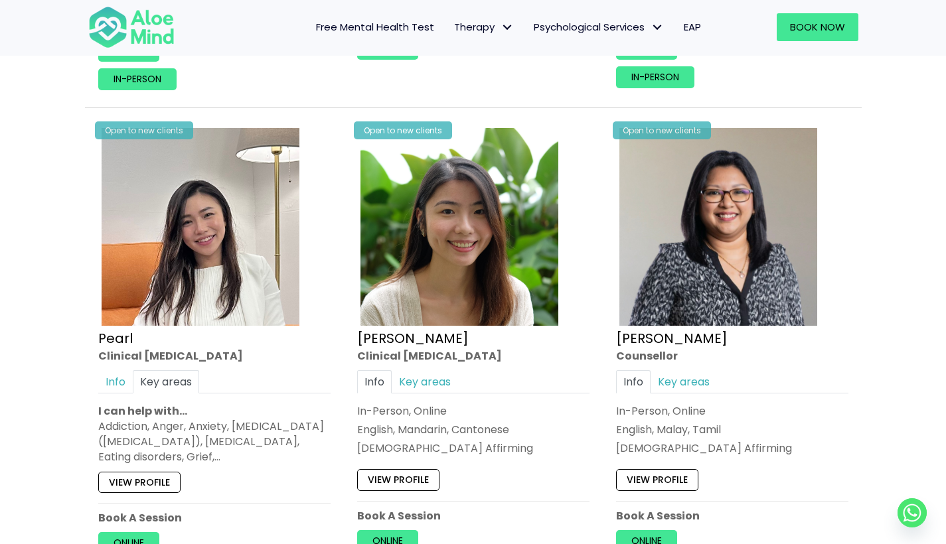
scroll to position [3589, 0]
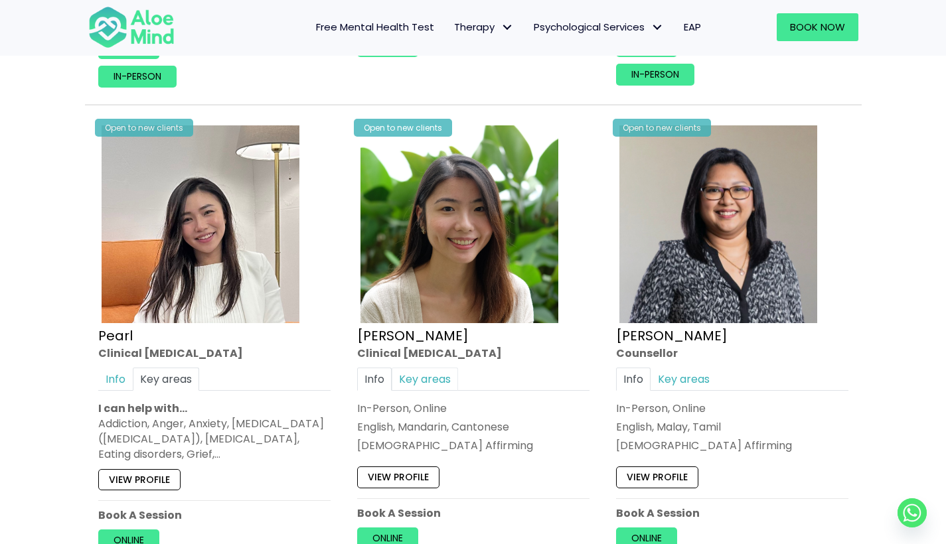
click at [454, 377] on link "Key areas" at bounding box center [425, 378] width 66 height 23
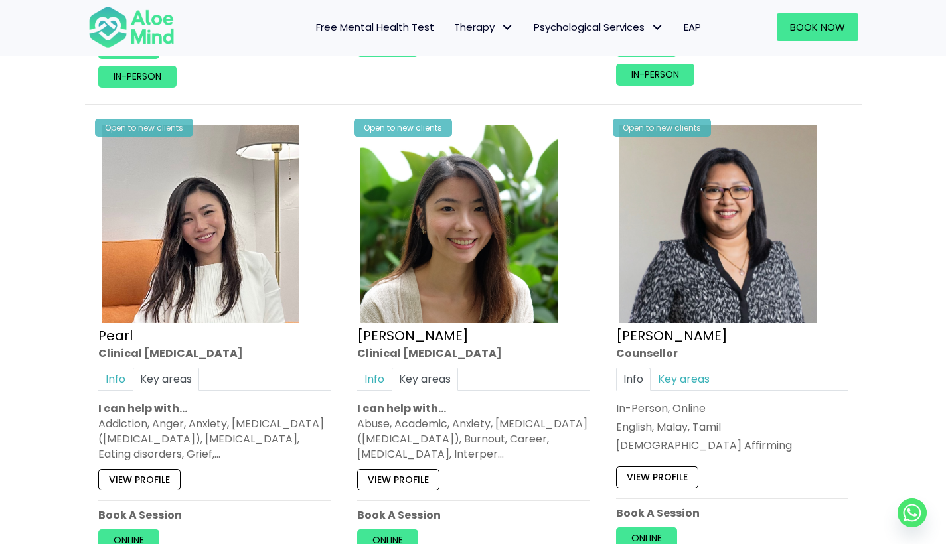
click at [423, 469] on link "View profile" at bounding box center [398, 479] width 82 height 21
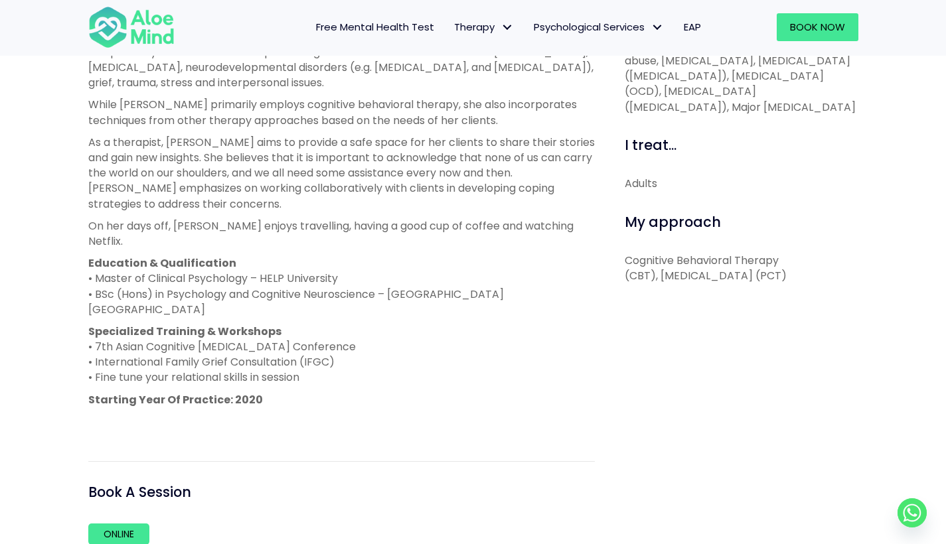
scroll to position [464, 0]
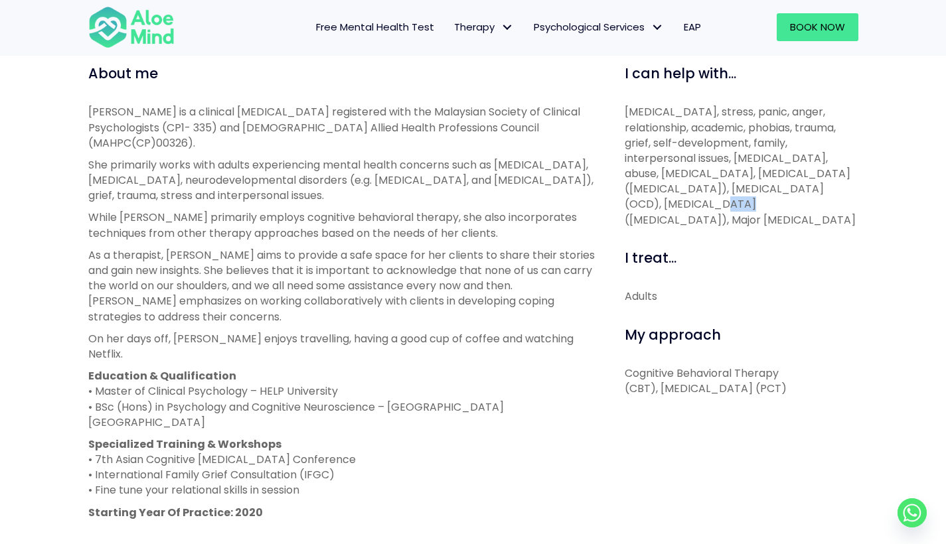
drag, startPoint x: 824, startPoint y: 190, endPoint x: 836, endPoint y: 203, distance: 17.9
click at [867, 193] on div "I can help with... Depression, anxiety, stress, panic, anger, relationship, aca…" at bounding box center [737, 400] width 264 height 673
drag, startPoint x: 766, startPoint y: 203, endPoint x: 815, endPoint y: 205, distance: 49.2
click at [811, 204] on p "Depression, anxiety, stress, panic, anger, relationship, academic, phobias, tra…" at bounding box center [742, 166] width 234 height 124
click at [762, 208] on p "Depression, anxiety, stress, panic, anger, relationship, academic, phobias, tra…" at bounding box center [742, 166] width 234 height 124
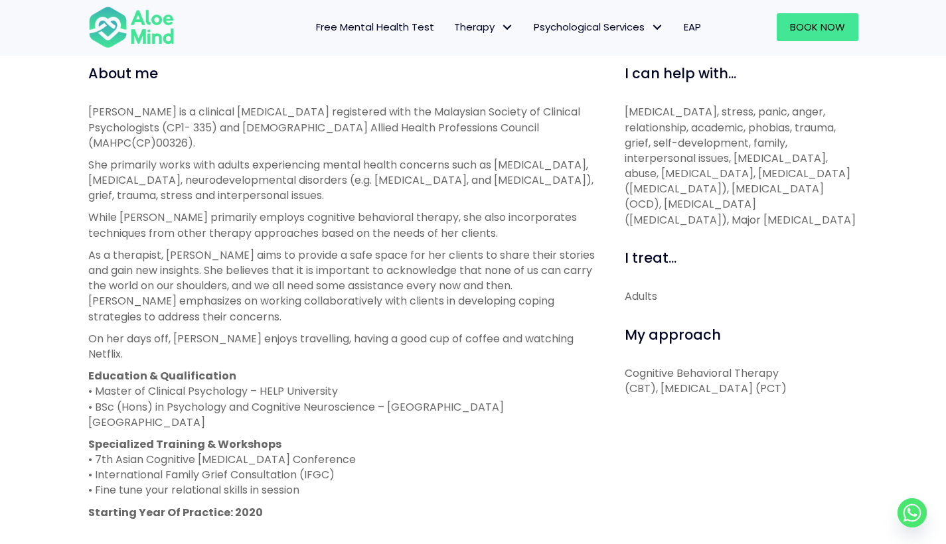
drag, startPoint x: 754, startPoint y: 214, endPoint x: 760, endPoint y: 216, distance: 6.8
click at [756, 215] on p "Depression, anxiety, stress, panic, anger, relationship, academic, phobias, tra…" at bounding box center [742, 166] width 234 height 124
click at [767, 216] on p "Depression, anxiety, stress, panic, anger, relationship, academic, phobias, tra…" at bounding box center [742, 166] width 234 height 124
click at [715, 196] on p "Depression, anxiety, stress, panic, anger, relationship, academic, phobias, tra…" at bounding box center [742, 166] width 234 height 124
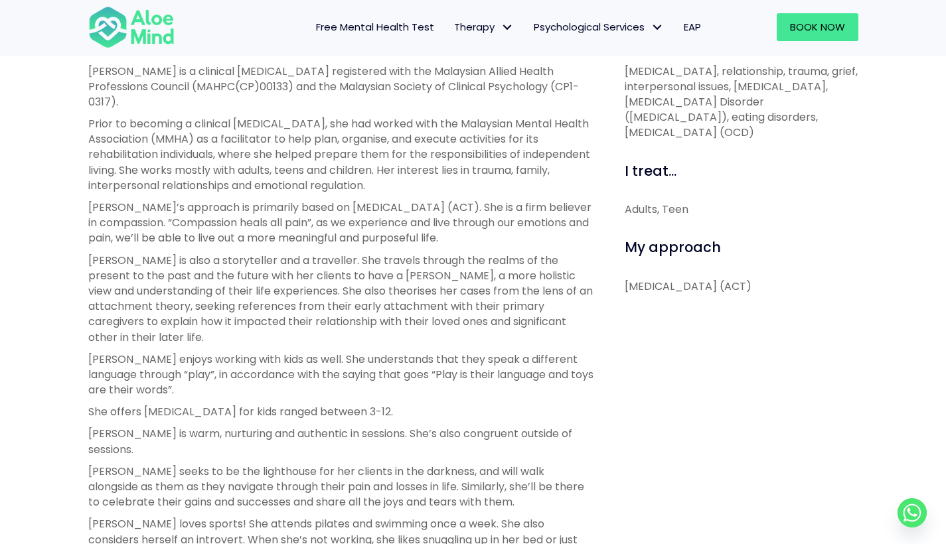
scroll to position [524, 0]
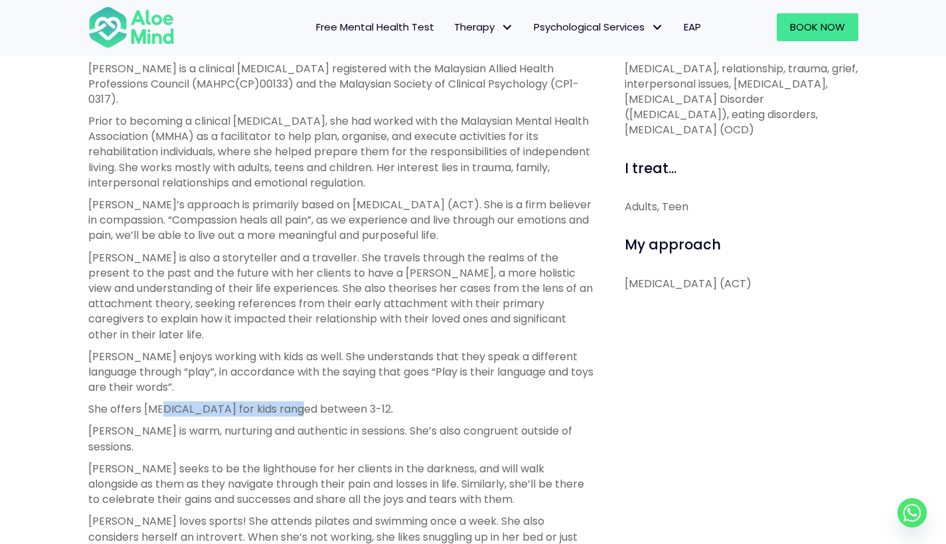
drag, startPoint x: 268, startPoint y: 374, endPoint x: 294, endPoint y: 371, distance: 26.7
click at [294, 402] on p "She offers [MEDICAL_DATA] for kids ranged between 3-12." at bounding box center [341, 409] width 507 height 15
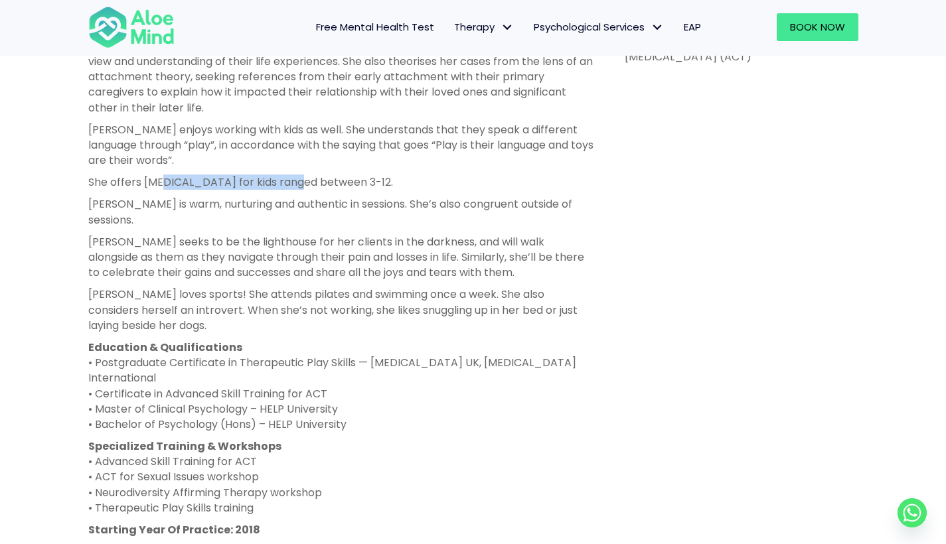
scroll to position [768, 0]
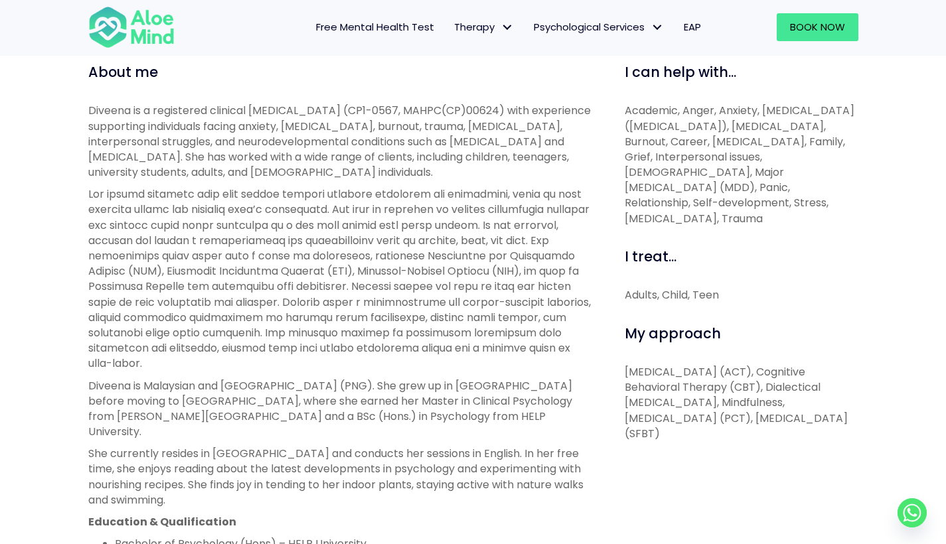
scroll to position [468, 0]
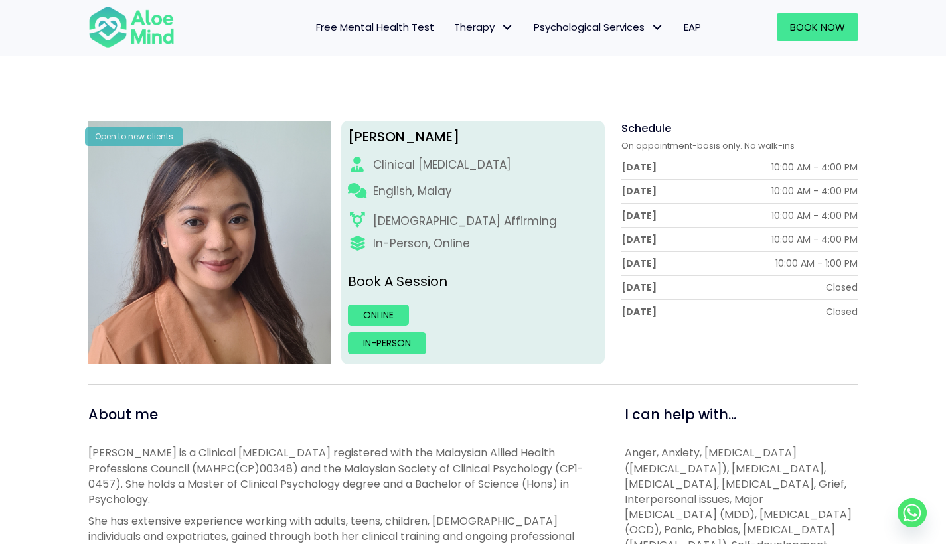
scroll to position [15, 0]
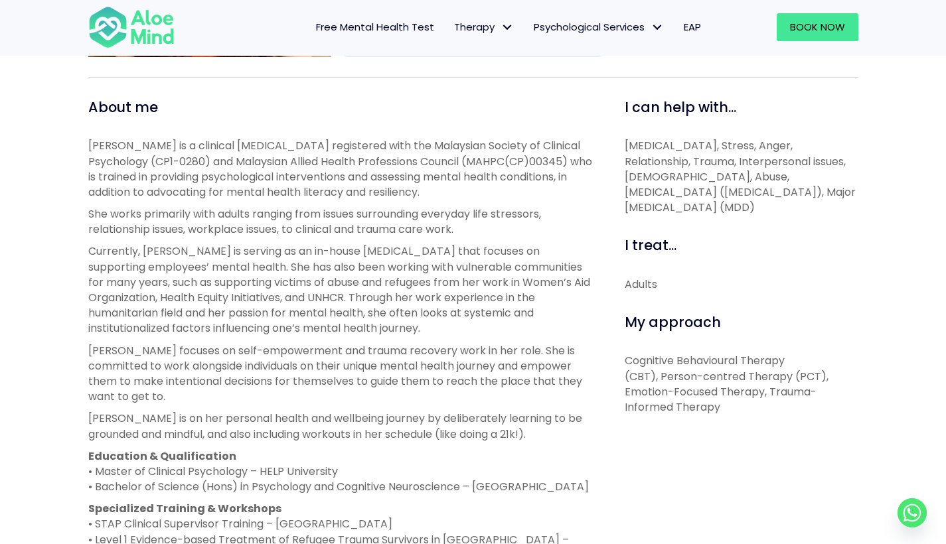
scroll to position [433, 0]
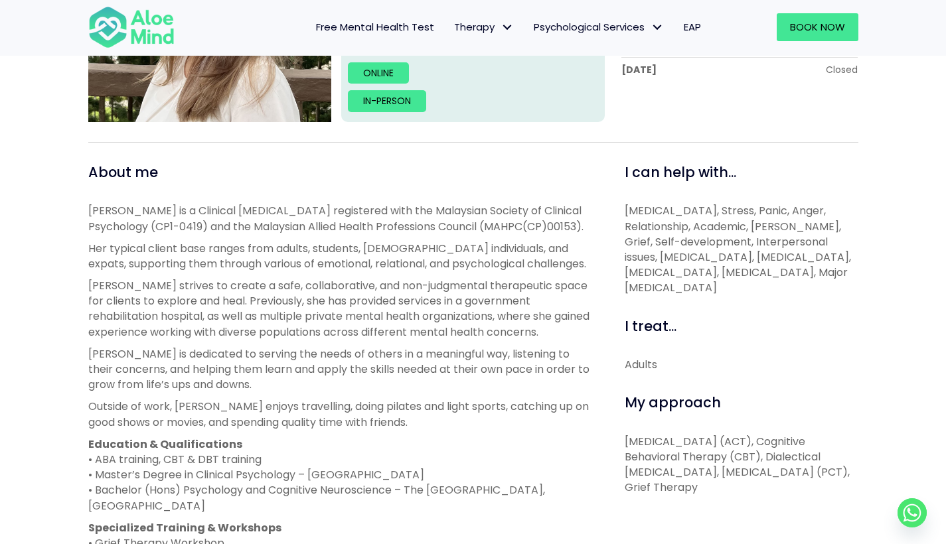
scroll to position [391, 0]
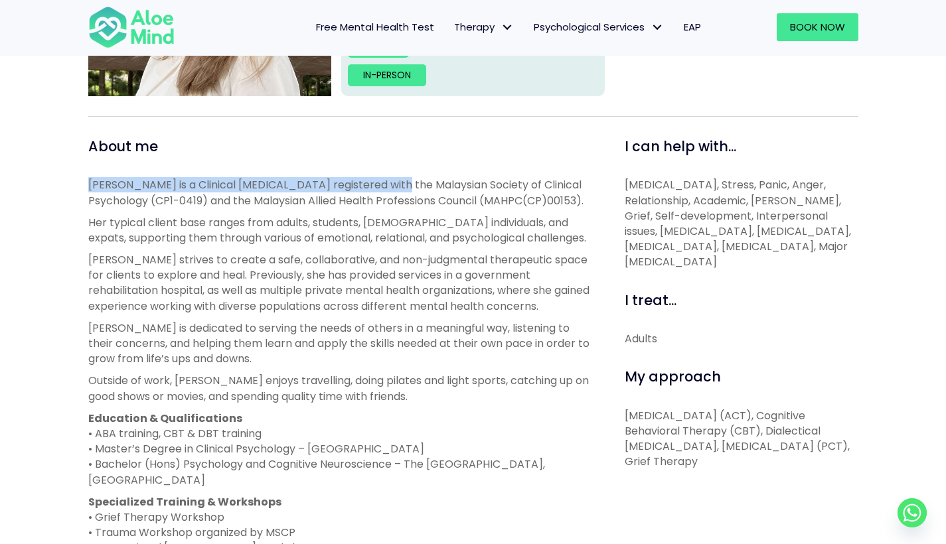
drag, startPoint x: 273, startPoint y: 173, endPoint x: 401, endPoint y: 194, distance: 129.8
click at [401, 194] on div "About me [PERSON_NAME] is a Clinical [MEDICAL_DATA] registered with the Malaysi…" at bounding box center [341, 473] width 507 height 673
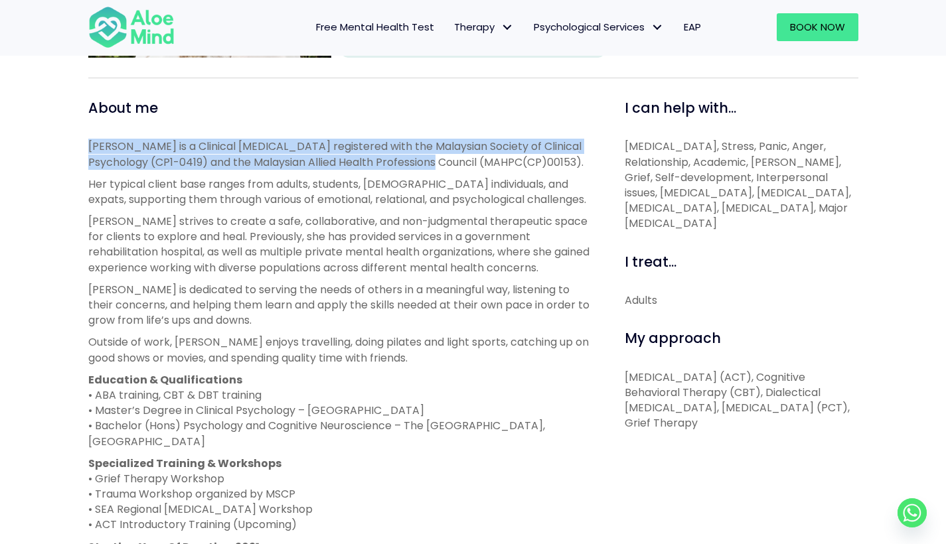
scroll to position [0, 0]
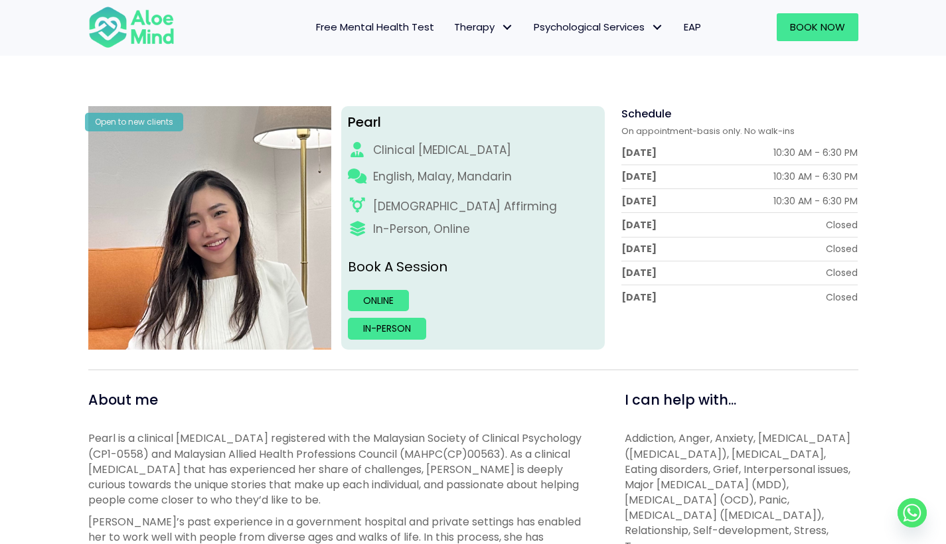
scroll to position [112, 0]
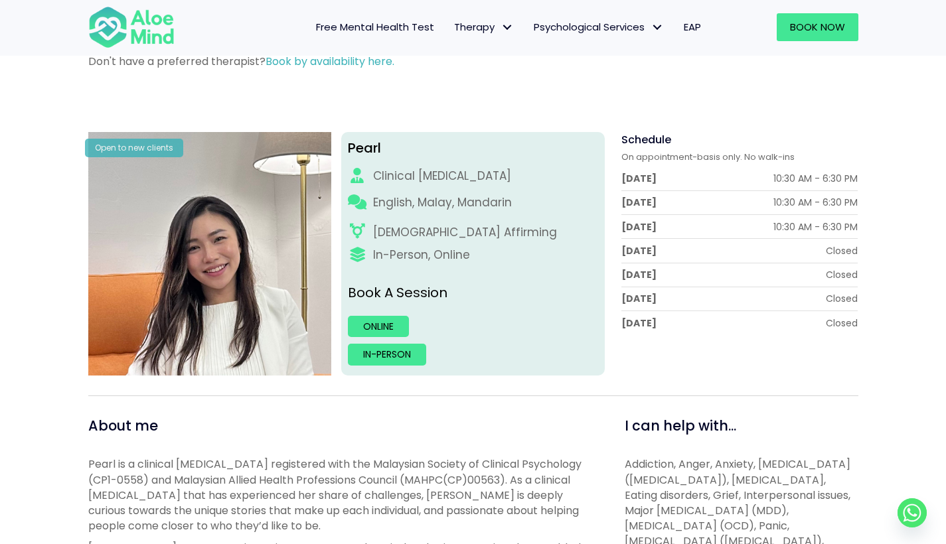
click at [131, 50] on div at bounding box center [133, 27] width 117 height 57
click at [104, 23] on img at bounding box center [131, 27] width 86 height 44
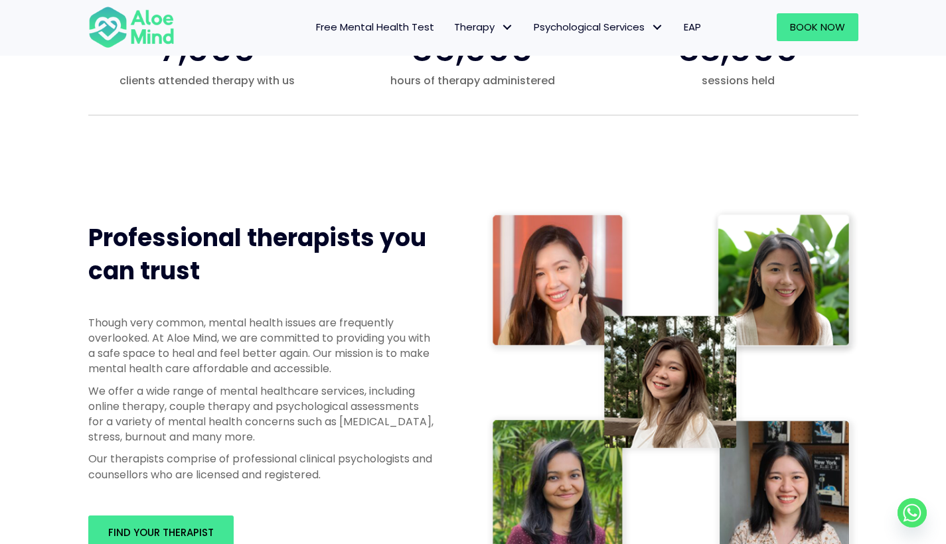
scroll to position [787, 0]
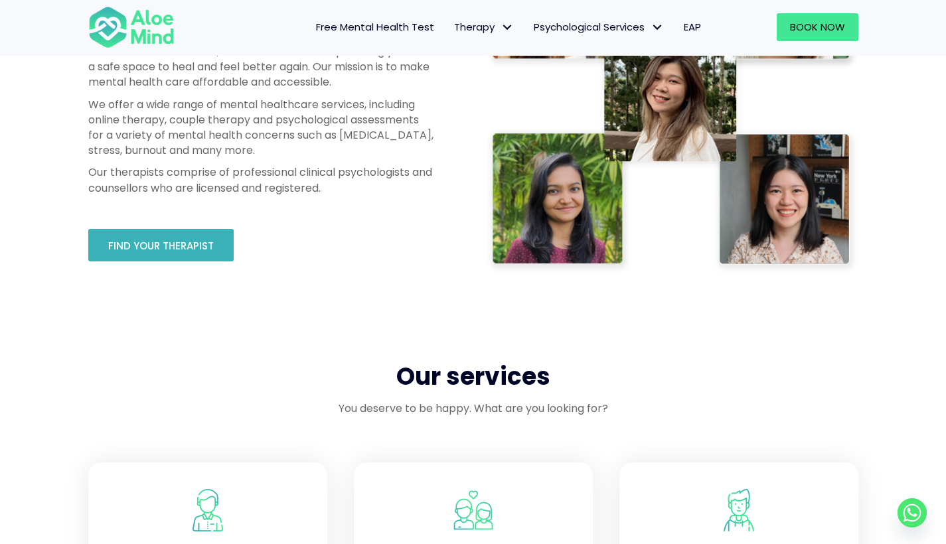
drag, startPoint x: 180, startPoint y: 252, endPoint x: 207, endPoint y: 244, distance: 27.5
click at [181, 252] on link "Find your therapist" at bounding box center [160, 245] width 145 height 33
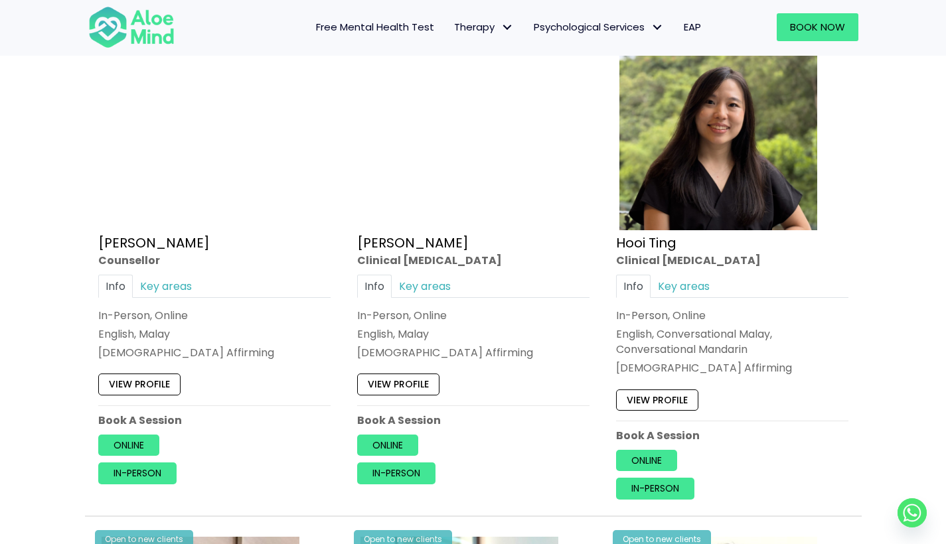
scroll to position [2220, 0]
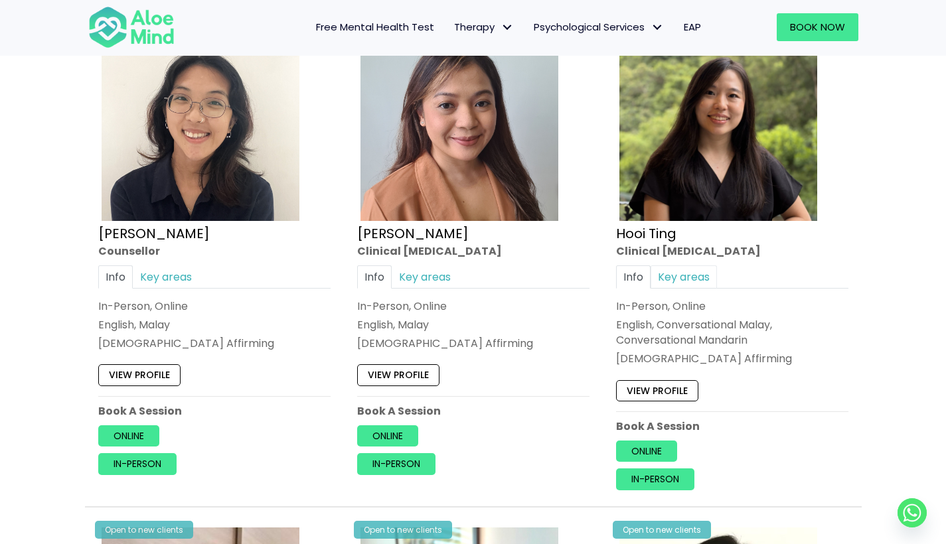
click at [683, 279] on link "Key areas" at bounding box center [684, 276] width 66 height 23
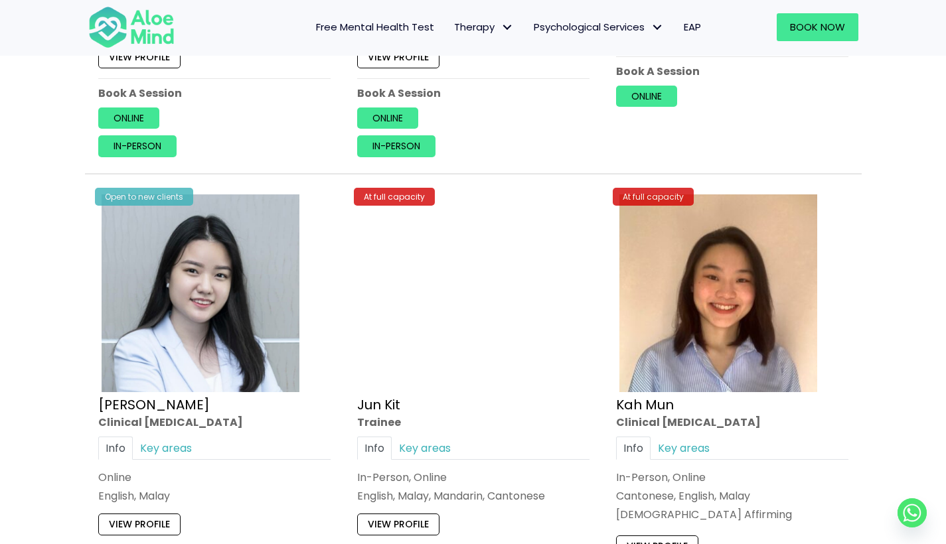
scroll to position [4600, 0]
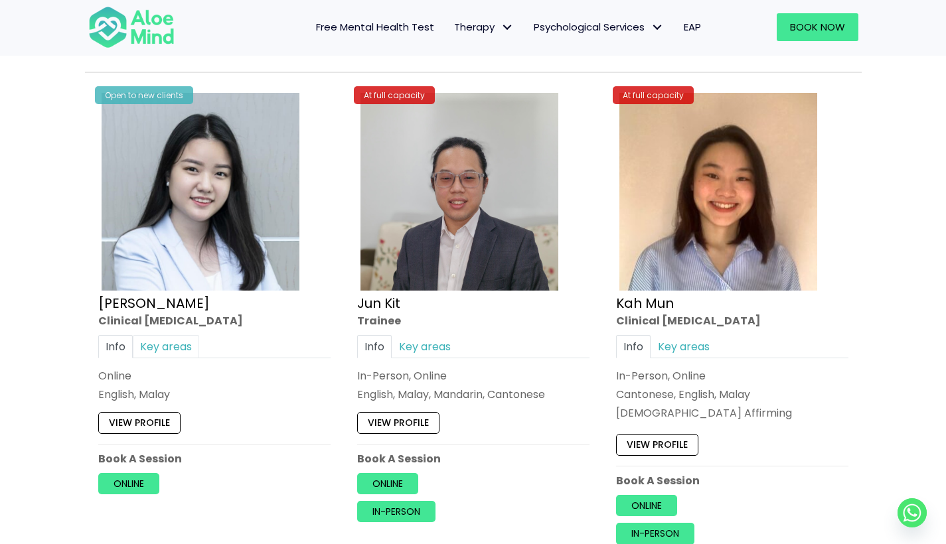
click at [157, 335] on link "Key areas" at bounding box center [166, 346] width 66 height 23
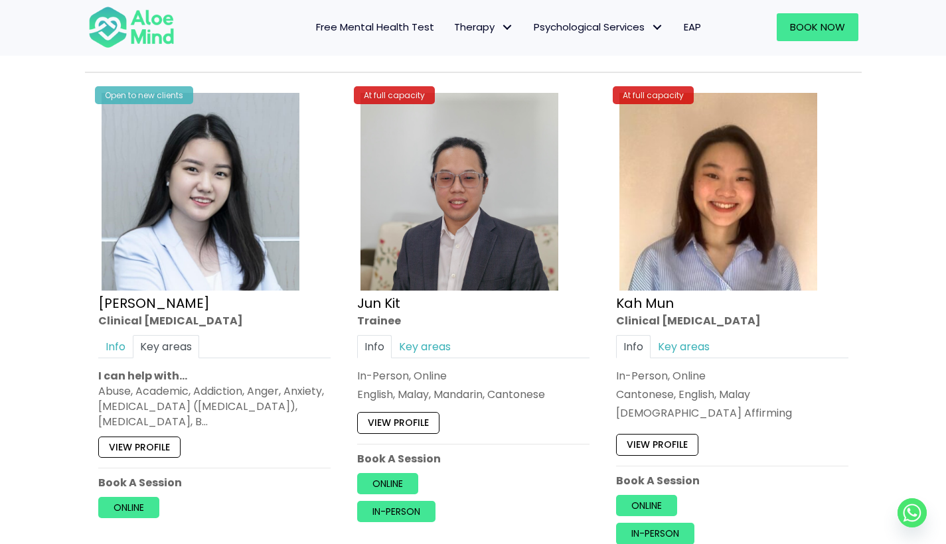
click at [153, 446] on div "Open to new clients Yen Li Clinical psychologist Info Key areas Online English,…" at bounding box center [214, 304] width 252 height 449
click at [151, 437] on link "View profile" at bounding box center [139, 447] width 82 height 21
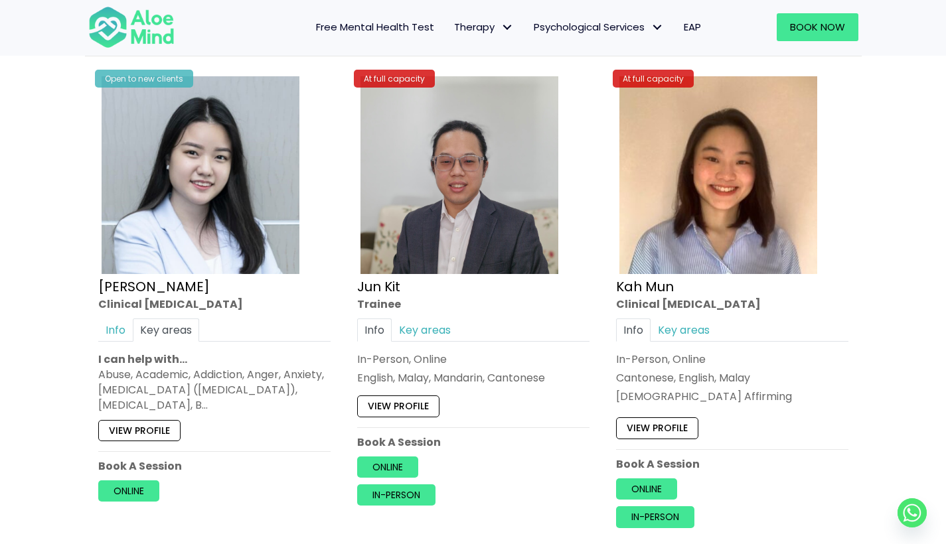
scroll to position [4645, 0]
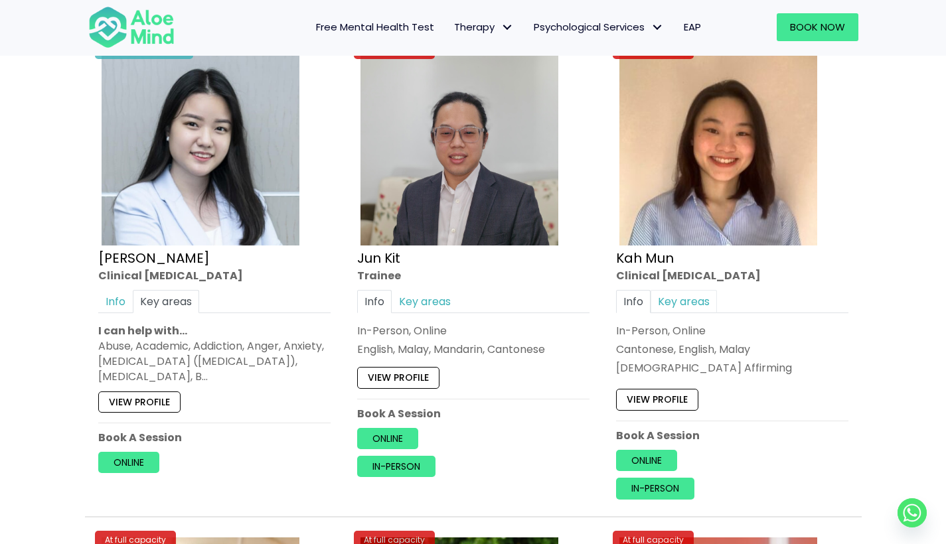
click at [682, 295] on link "Key areas" at bounding box center [684, 301] width 66 height 23
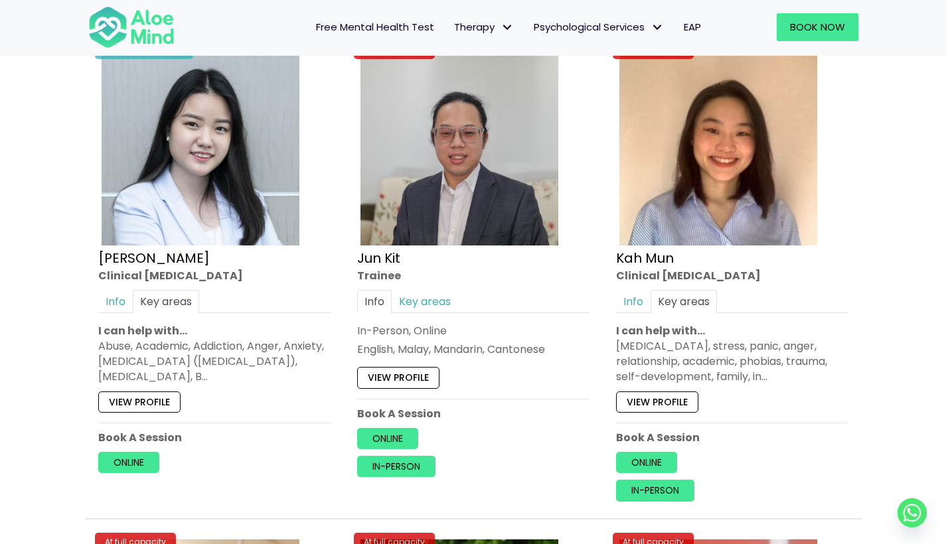
click at [659, 392] on link "View profile" at bounding box center [657, 402] width 82 height 21
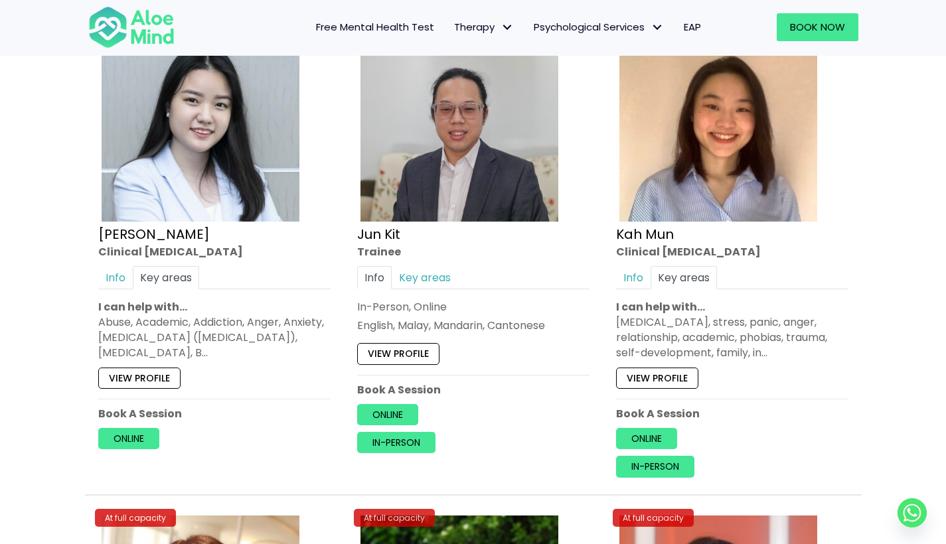
scroll to position [4692, 0]
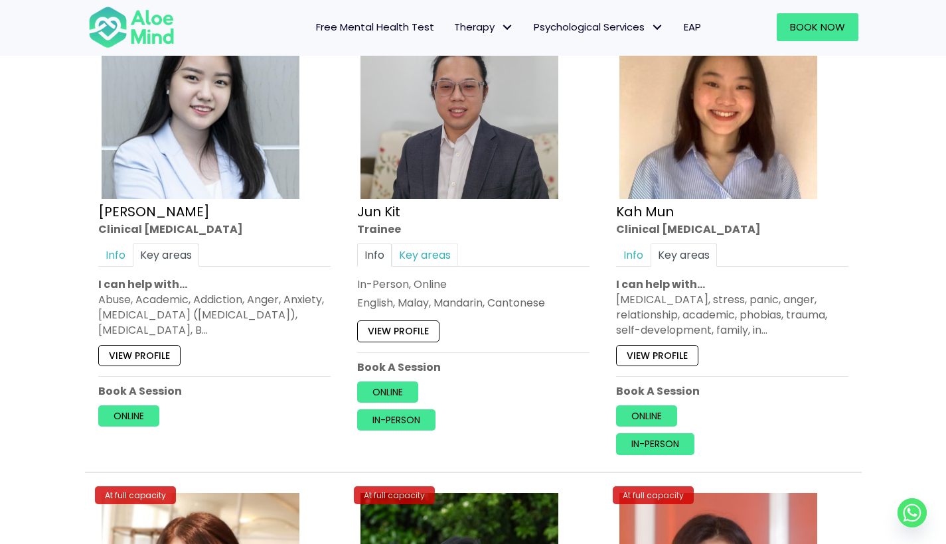
click at [430, 250] on link "Key areas" at bounding box center [425, 255] width 66 height 23
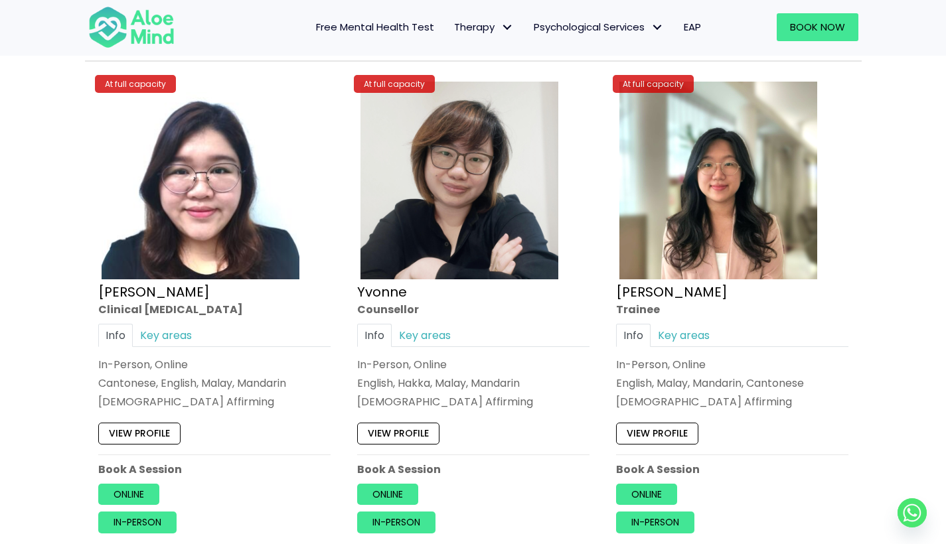
scroll to position [5596, 0]
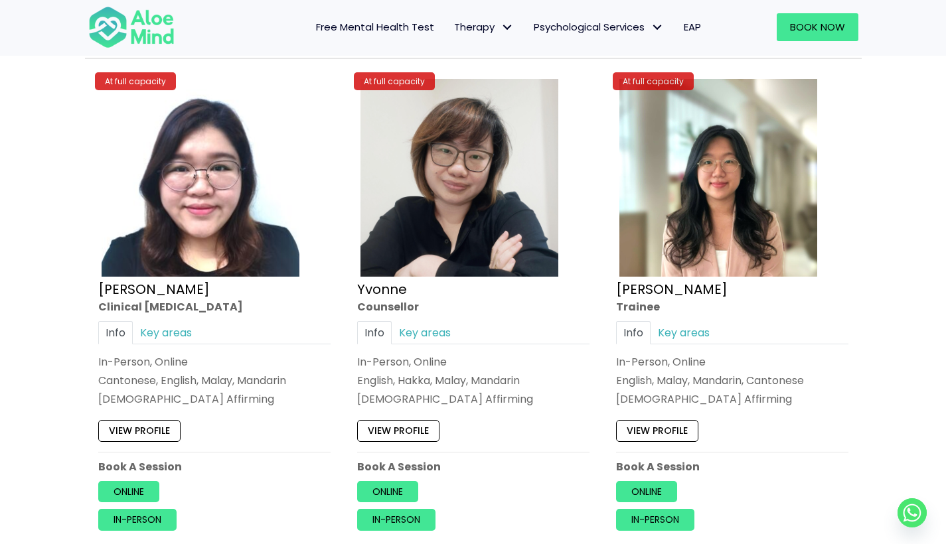
click at [183, 305] on div "At full capacity Wei Shan Clinical psychologist Info Key areas In-Person, Onlin…" at bounding box center [214, 303] width 252 height 475
click at [177, 321] on link "Key areas" at bounding box center [166, 332] width 66 height 23
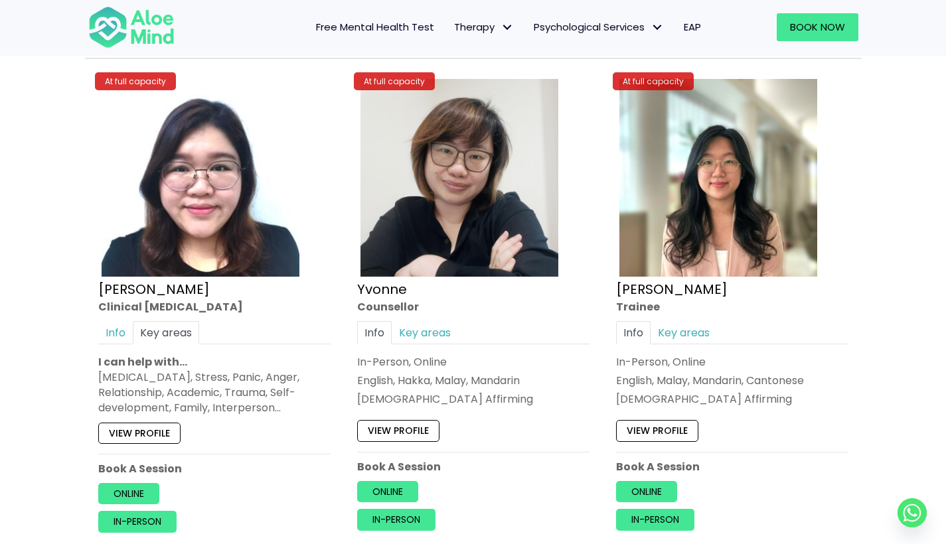
click at [175, 422] on link "View profile" at bounding box center [139, 432] width 82 height 21
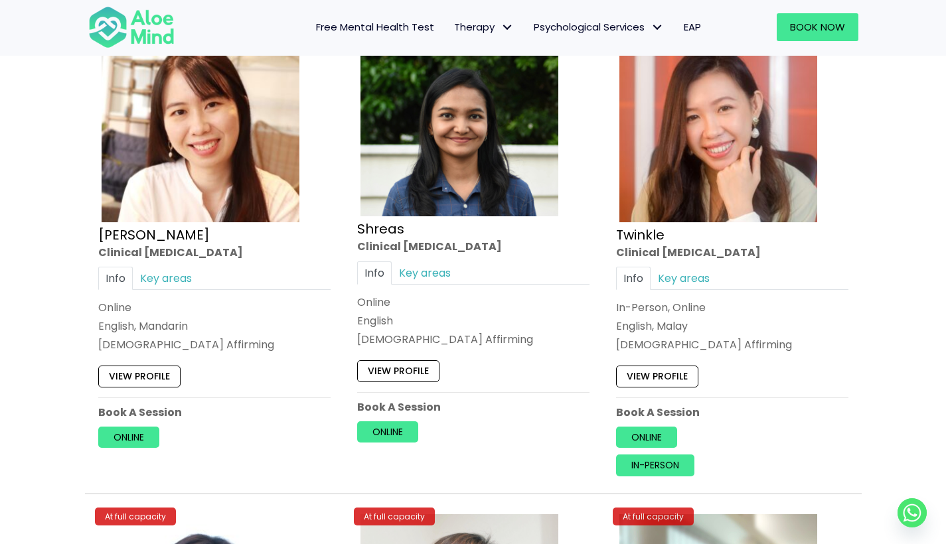
scroll to position [5188, 0]
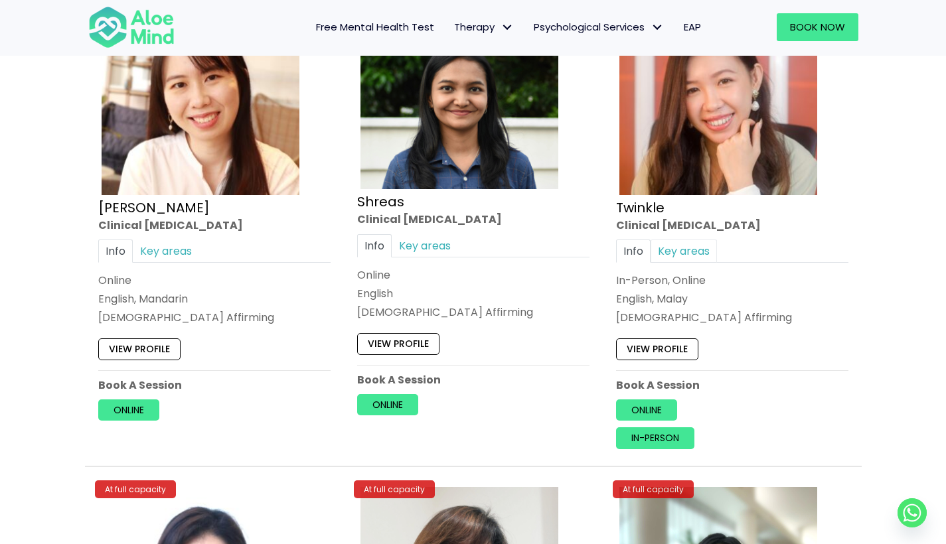
click at [676, 240] on link "Key areas" at bounding box center [684, 251] width 66 height 23
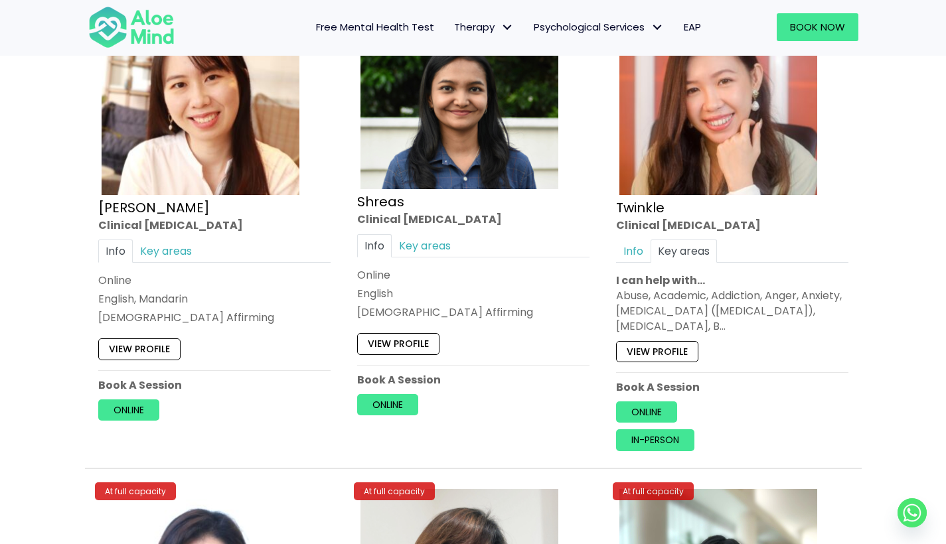
click at [676, 341] on link "View profile" at bounding box center [657, 351] width 82 height 21
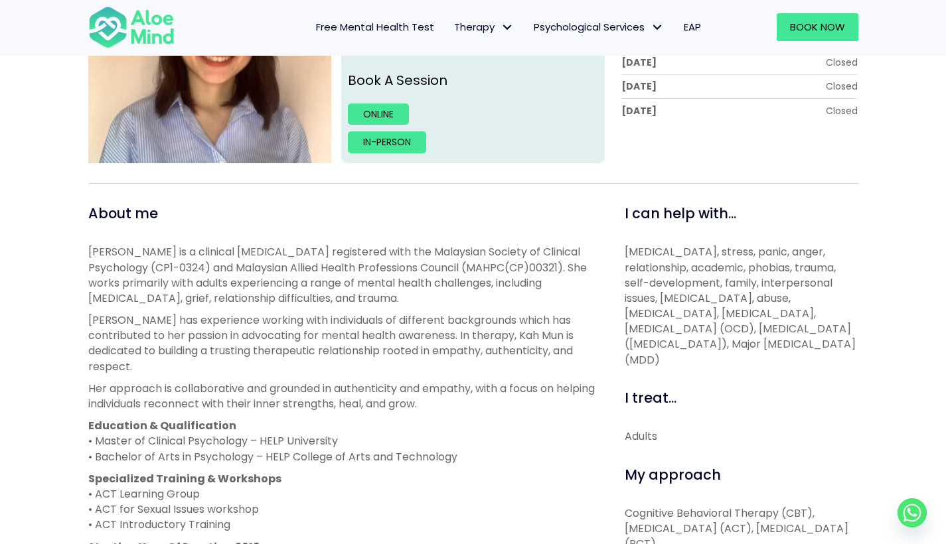
scroll to position [418, 0]
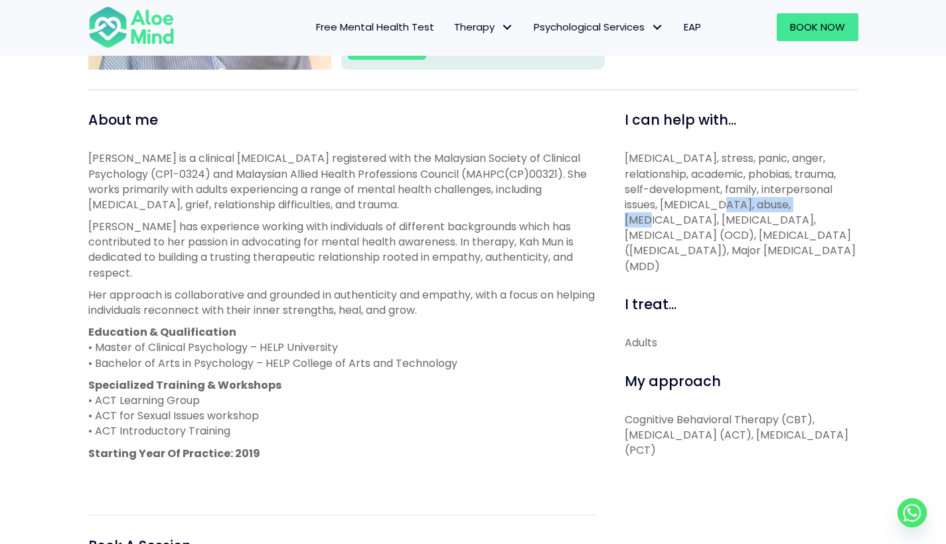
drag, startPoint x: 692, startPoint y: 206, endPoint x: 777, endPoint y: 205, distance: 85.0
click at [776, 205] on p "Depression, anxiety, stress, panic, anger, relationship, academic, phobias, tra…" at bounding box center [742, 213] width 234 height 124
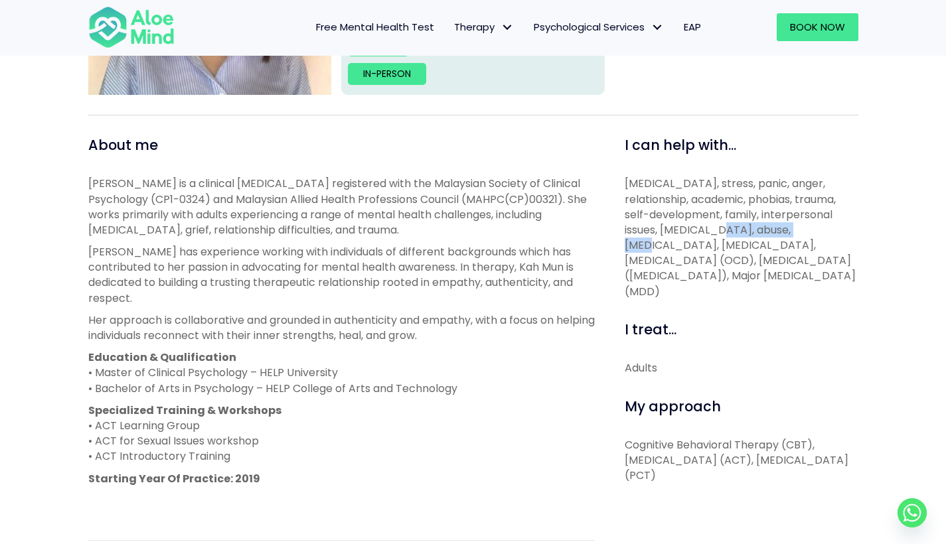
click at [691, 37] on link "EAP" at bounding box center [692, 27] width 37 height 28
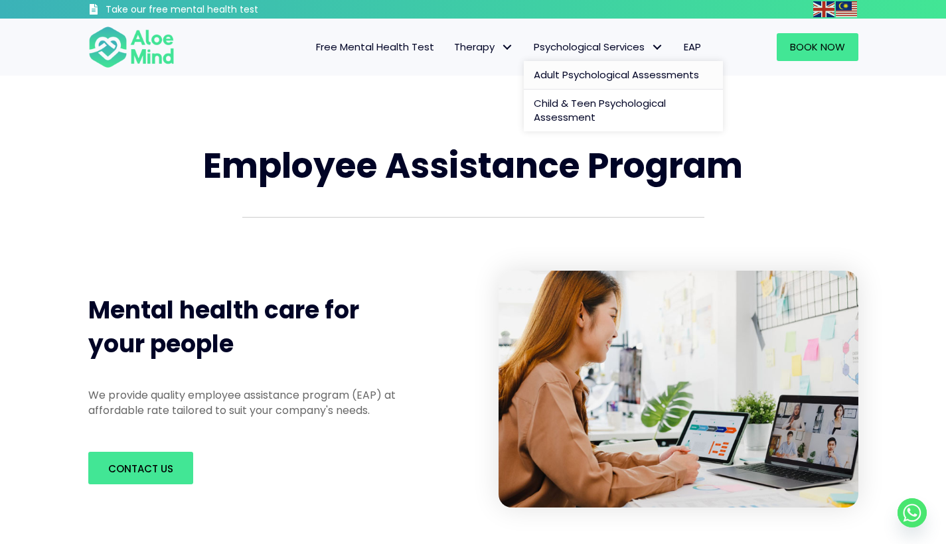
click at [623, 74] on span "Adult Psychological Assessments" at bounding box center [616, 75] width 165 height 14
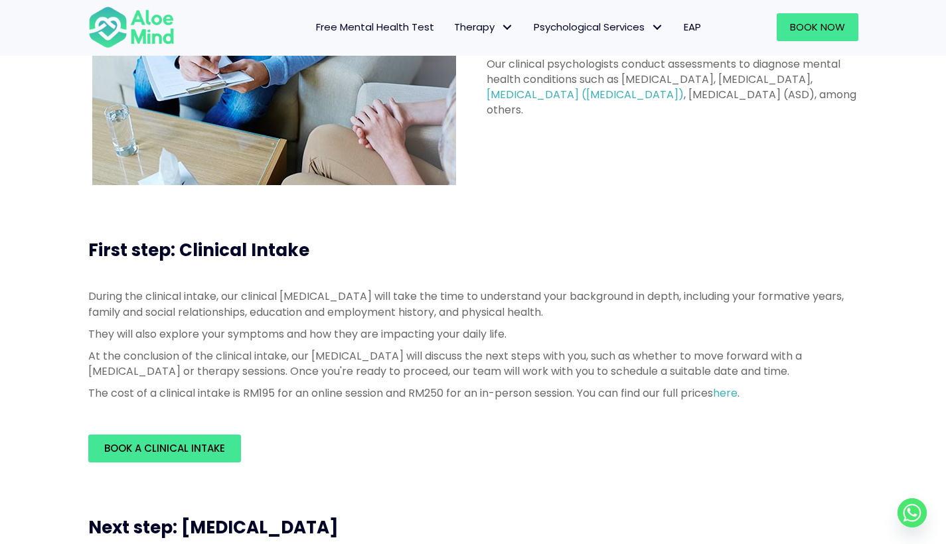
scroll to position [280, 0]
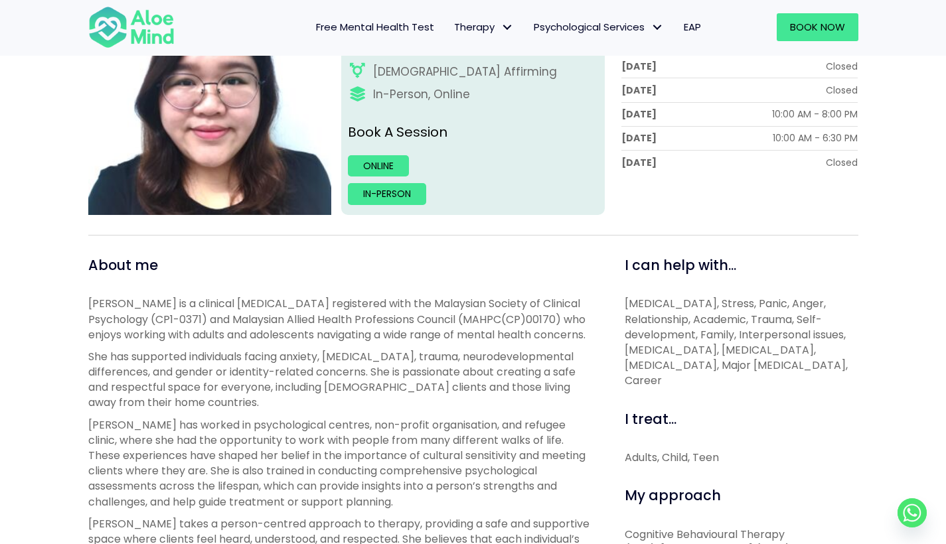
scroll to position [386, 0]
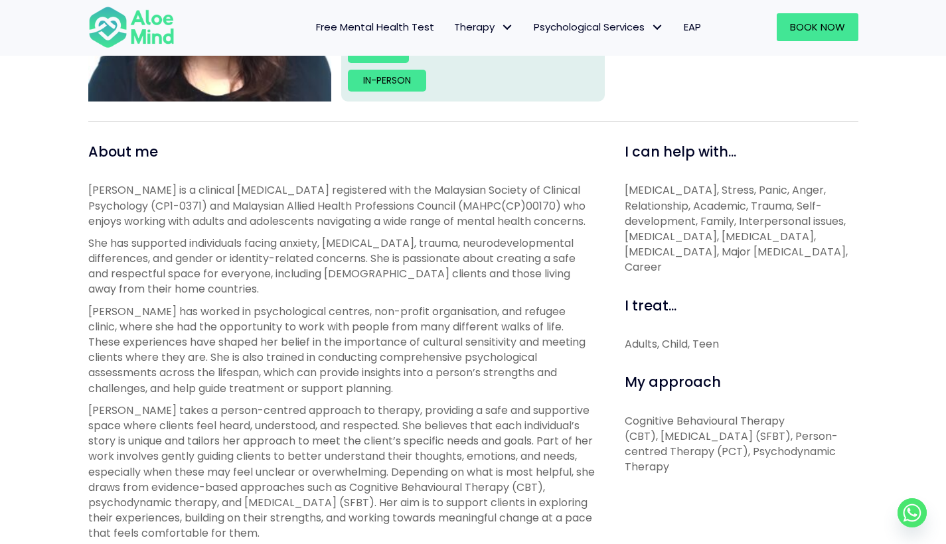
drag, startPoint x: 720, startPoint y: 243, endPoint x: 826, endPoint y: 246, distance: 106.3
click at [819, 245] on p "[MEDICAL_DATA], Stress, Panic, Anger, Relationship, Academic, Trauma, Self-deve…" at bounding box center [742, 229] width 234 height 92
drag, startPoint x: 691, startPoint y: 254, endPoint x: 750, endPoint y: 251, distance: 59.9
click at [750, 251] on p "[MEDICAL_DATA], Stress, Panic, Anger, Relationship, Academic, Trauma, Self-deve…" at bounding box center [742, 229] width 234 height 92
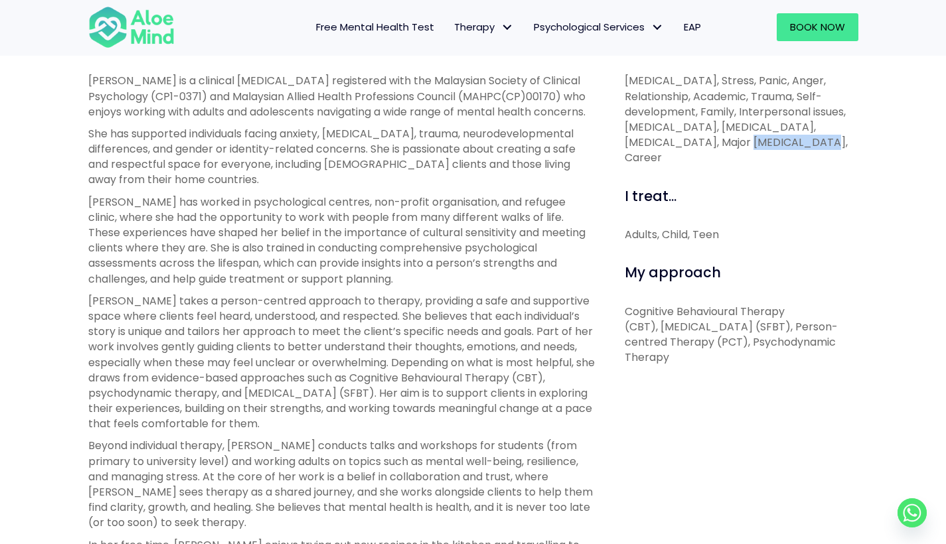
scroll to position [498, 0]
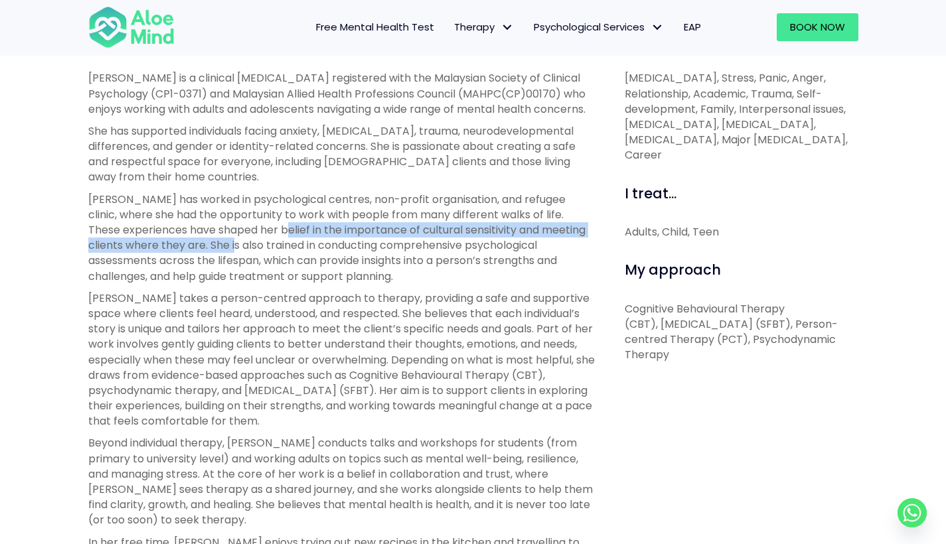
drag, startPoint x: 237, startPoint y: 238, endPoint x: 357, endPoint y: 226, distance: 120.8
click at [321, 229] on p "[PERSON_NAME] has worked in psychological centres, non-profit organisation, and…" at bounding box center [341, 238] width 507 height 92
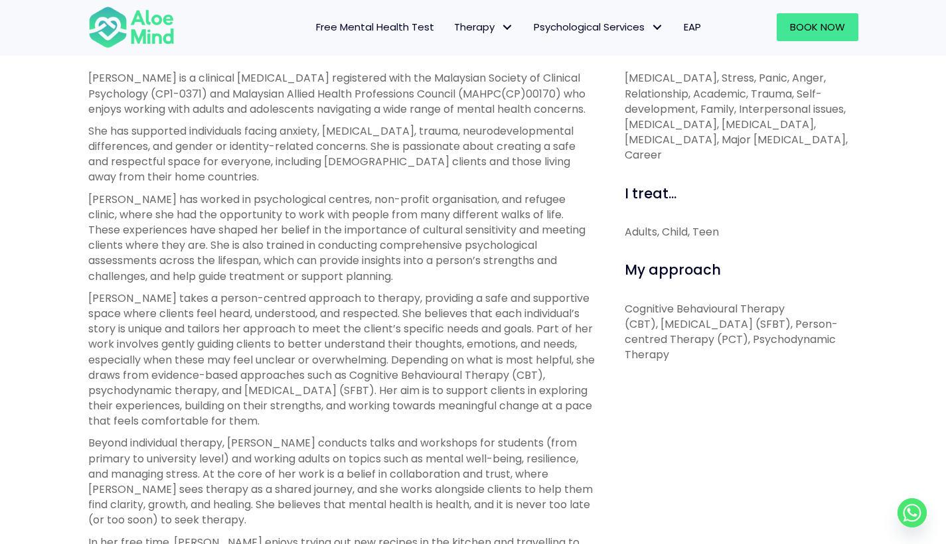
click at [385, 214] on p "[PERSON_NAME] has worked in psychological centres, non-profit organisation, and…" at bounding box center [341, 238] width 507 height 92
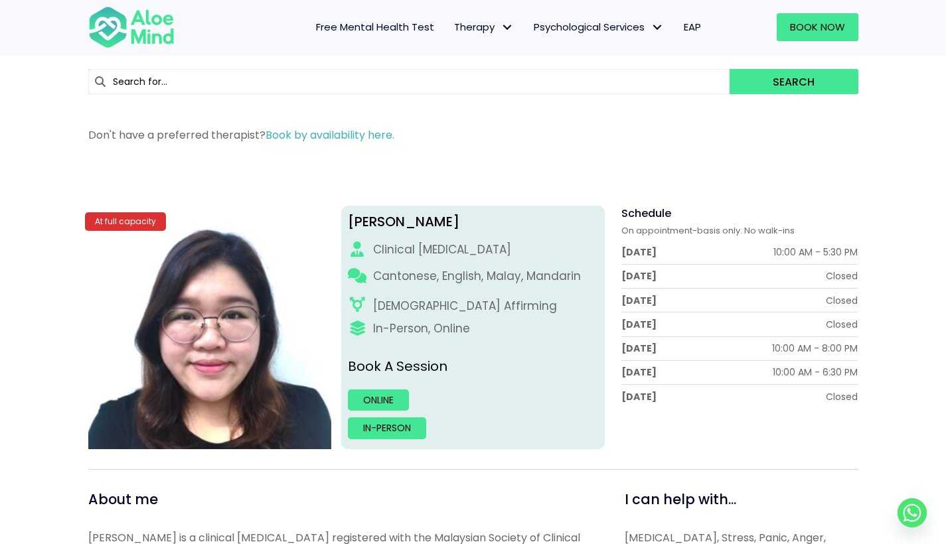
scroll to position [0, 0]
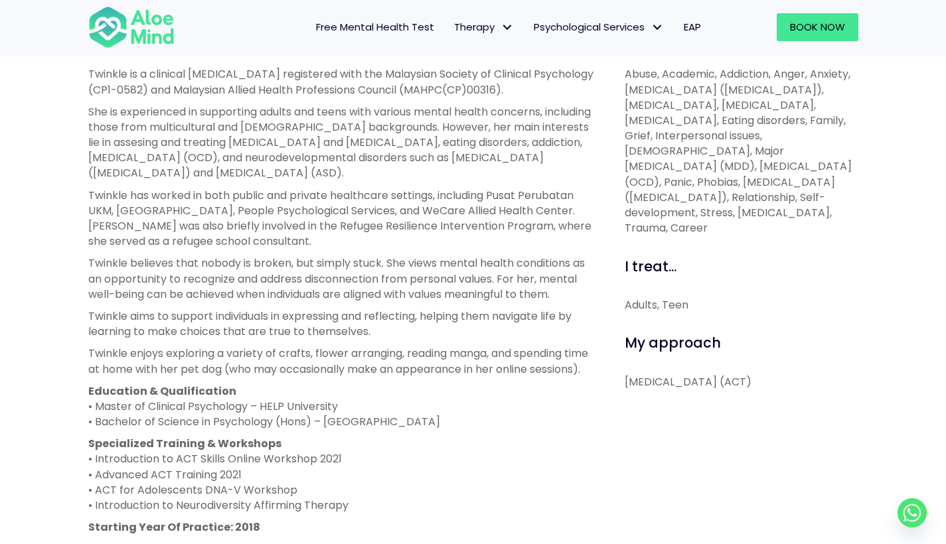
scroll to position [394, 0]
